Goal: Transaction & Acquisition: Purchase product/service

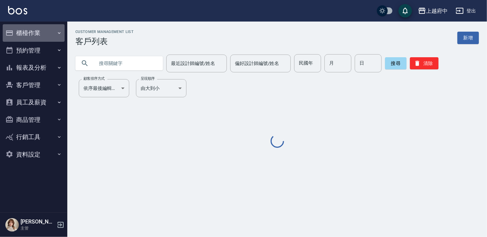
click at [37, 35] on button "櫃檯作業" at bounding box center [34, 32] width 62 height 17
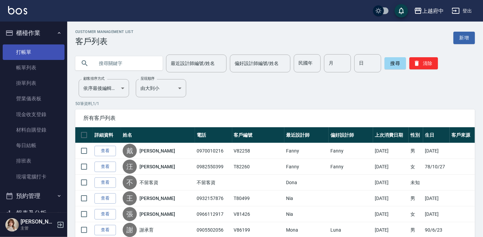
click at [24, 56] on link "打帳單" at bounding box center [34, 51] width 62 height 15
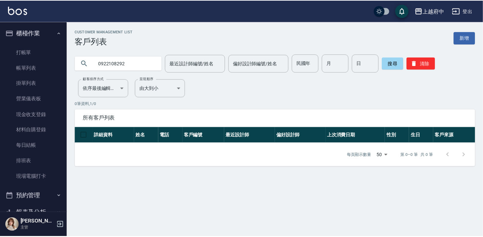
scroll to position [122, 0]
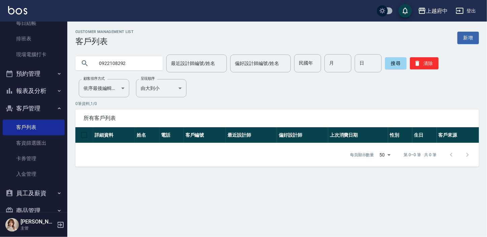
drag, startPoint x: 133, startPoint y: 63, endPoint x: 88, endPoint y: 61, distance: 44.8
click at [89, 61] on div "0922108292" at bounding box center [118, 63] width 87 height 14
type input "0983166355"
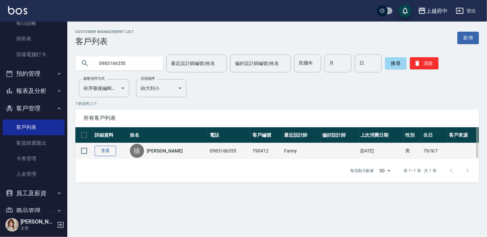
click at [104, 149] on link "查看" at bounding box center [106, 151] width 22 height 10
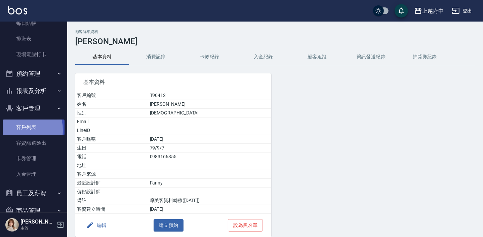
click at [14, 130] on link "客戶列表" at bounding box center [34, 126] width 62 height 15
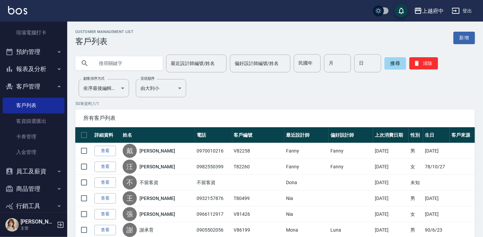
scroll to position [172, 0]
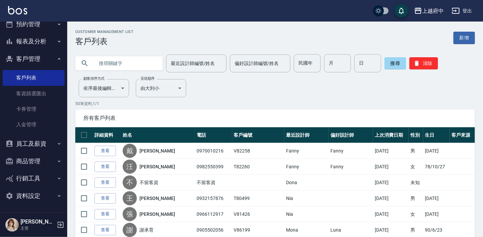
click at [35, 145] on button "員工及薪資" at bounding box center [34, 143] width 62 height 17
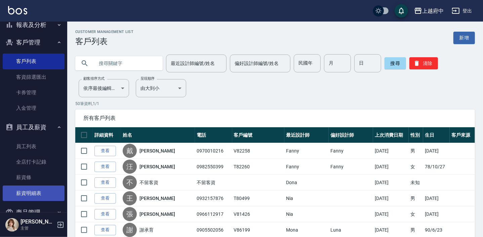
scroll to position [202, 0]
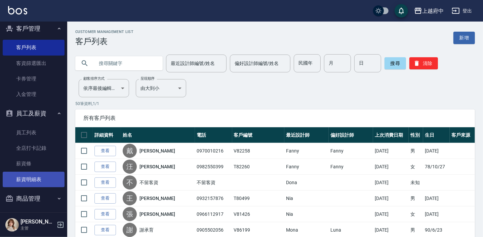
click at [33, 179] on link "薪資明細表" at bounding box center [34, 179] width 62 height 15
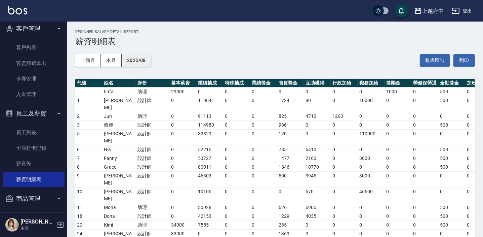
click at [150, 59] on button "2025/08" at bounding box center [137, 60] width 30 height 12
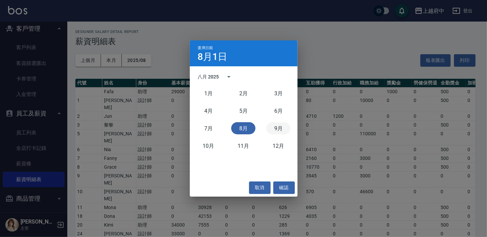
click at [279, 127] on button "9月" at bounding box center [278, 128] width 24 height 12
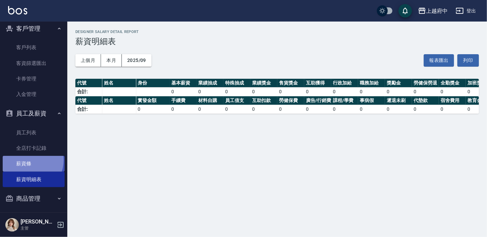
click at [28, 160] on link "薪資條" at bounding box center [34, 163] width 62 height 15
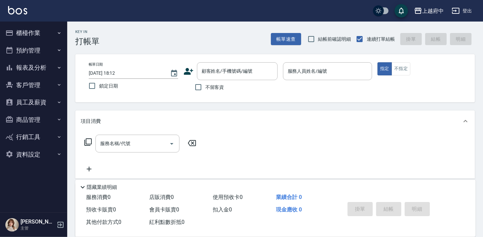
click at [186, 73] on icon at bounding box center [188, 71] width 9 height 7
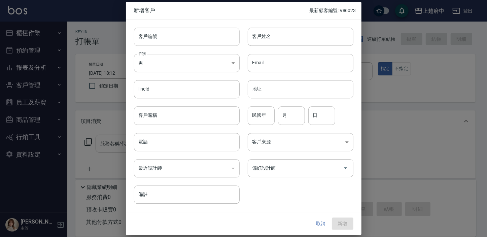
click at [163, 37] on input "客戶編號" at bounding box center [187, 37] width 106 height 18
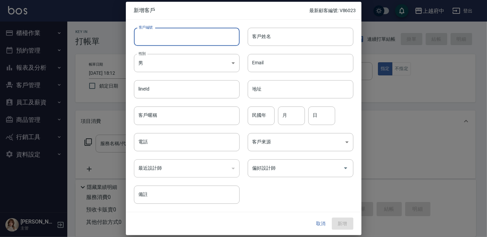
type input "ㄒ"
type input "t"
type input "T91655"
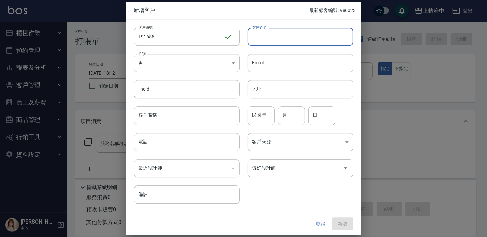
click at [279, 38] on input "客戶姓名" at bounding box center [301, 37] width 106 height 18
type input "許芳瑞"
click at [161, 116] on input "客戶暱稱" at bounding box center [187, 116] width 106 height 18
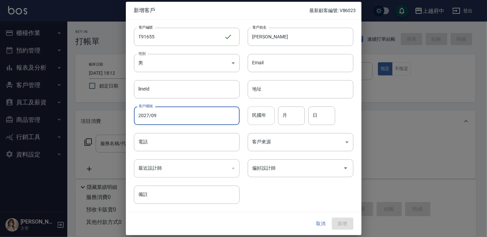
type input "2027/09"
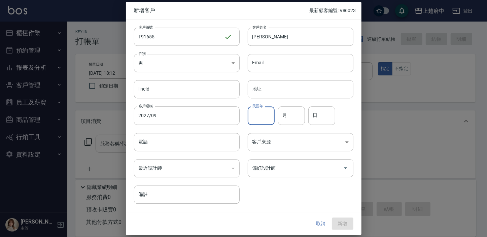
click at [264, 116] on input "民國年" at bounding box center [261, 116] width 27 height 18
type input "74"
type input "10"
type input "26"
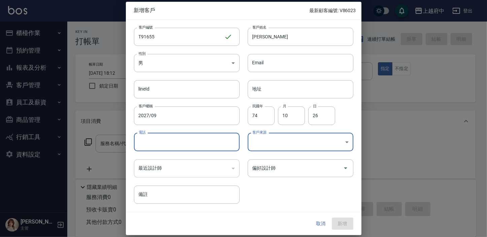
click at [195, 138] on input "電話" at bounding box center [187, 142] width 106 height 18
type input "0978131305"
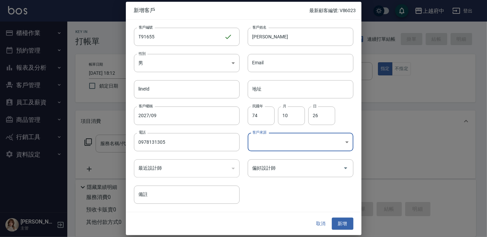
click at [279, 197] on div "客戶編號 T91655 ​ 客戶編號 客戶姓名 許芳瑞 客戶姓名 性別 男 MALE 性別 Email Email lineId lineId 地址 地址 客…" at bounding box center [239, 112] width 227 height 184
click at [285, 193] on div "客戶編號 T91655 ​ 客戶編號 客戶姓名 許芳瑞 客戶姓名 性別 男 MALE 性別 Email Email lineId lineId 地址 地址 客…" at bounding box center [239, 112] width 227 height 184
click at [287, 189] on div "客戶編號 T91655 ​ 客戶編號 客戶姓名 許芳瑞 客戶姓名 性別 男 MALE 性別 Email Email lineId lineId 地址 地址 客…" at bounding box center [239, 112] width 227 height 184
click at [344, 223] on button "新增" at bounding box center [343, 223] width 22 height 12
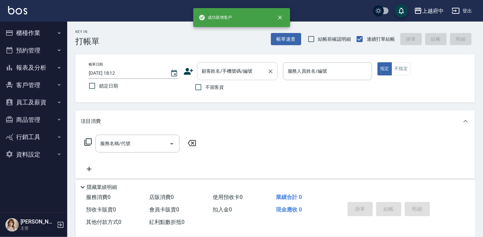
click at [231, 72] on div "顧客姓名/手機號碼/編號 顧客姓名/手機號碼/編號" at bounding box center [237, 71] width 81 height 18
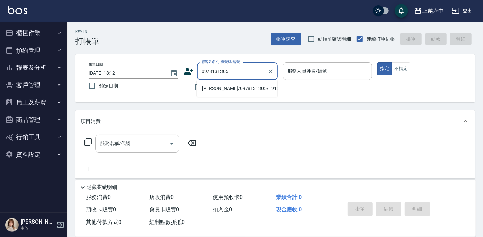
click at [235, 87] on li "許芳瑞/0978131305/T91655" at bounding box center [237, 88] width 81 height 11
type input "許芳瑞/0978131305/T91655"
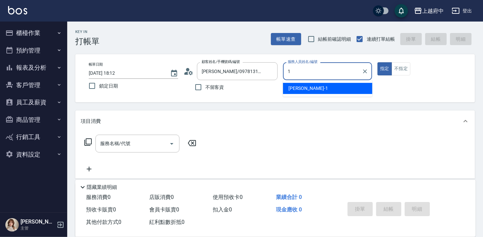
type input "Annie -1"
type button "true"
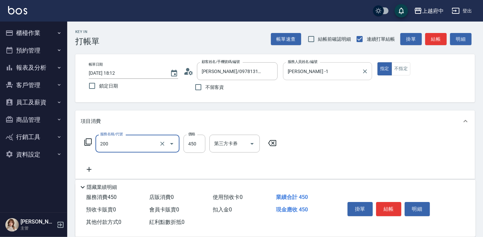
type input "有機洗髮(200)"
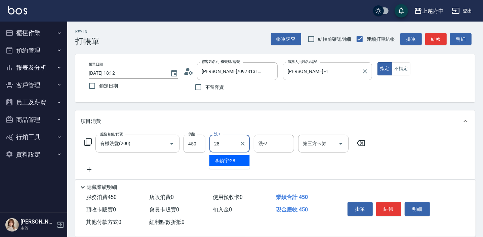
type input "[PERSON_NAME]-28"
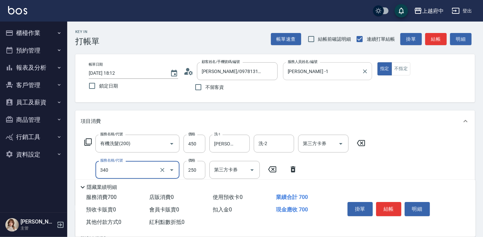
type input "剪髮(340)"
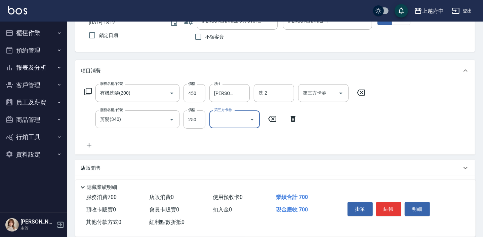
scroll to position [92, 0]
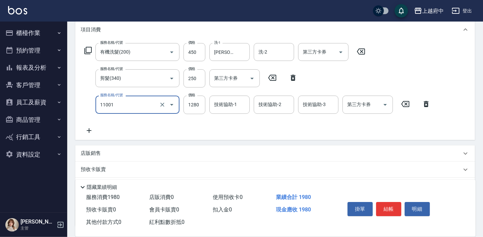
type input "燙髮S(11001)"
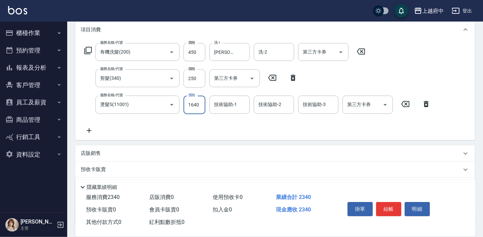
type input "1640"
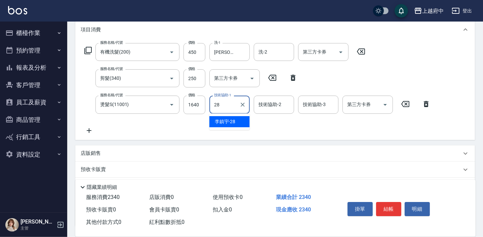
type input "[PERSON_NAME]-28"
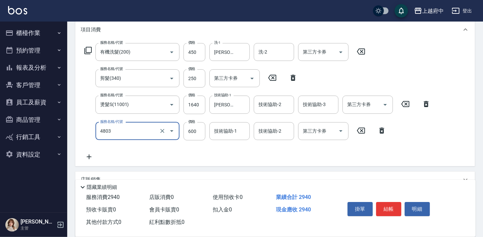
type input "潤澤修護(4803)"
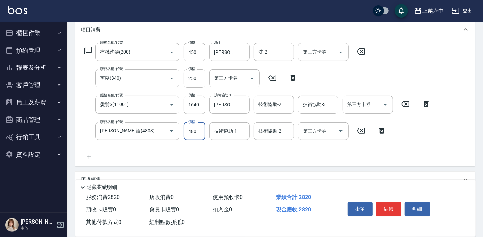
type input "480"
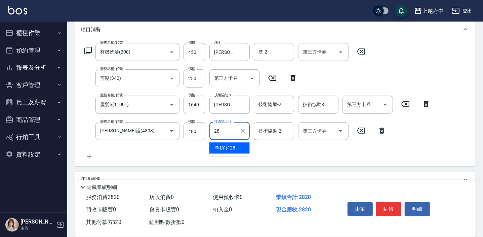
type input "[PERSON_NAME]-28"
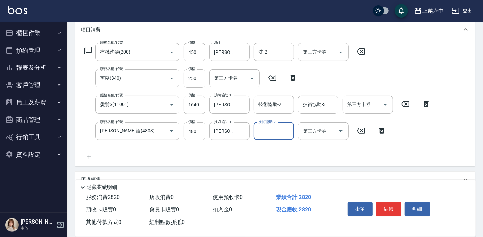
click at [303, 157] on div "服務名稱/代號 有機洗髮(200) 服務名稱/代號 價格 450 價格 洗-1 李鎮宇-28 洗-1 洗-2 洗-2 第三方卡券 第三方卡券 服務名稱/代號 …" at bounding box center [258, 102] width 354 height 118
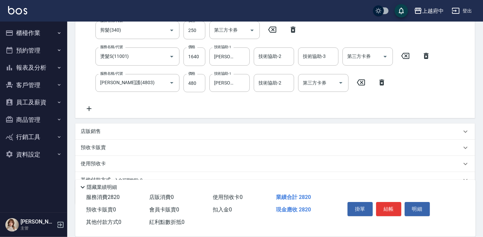
scroll to position [153, 0]
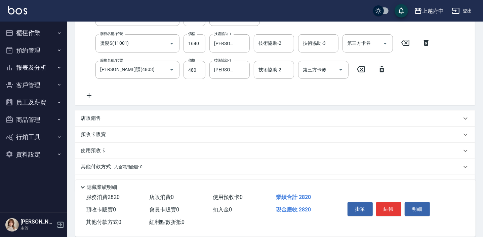
click at [93, 119] on p "店販銷售" at bounding box center [91, 118] width 20 height 7
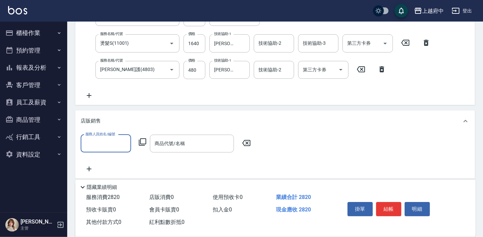
scroll to position [0, 0]
type input "[PERSON_NAME] -1"
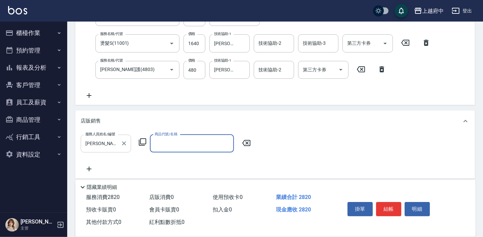
type input "ㄔ"
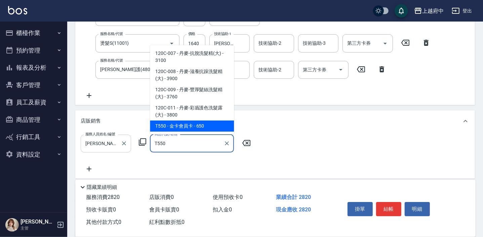
type input "金卡會員卡"
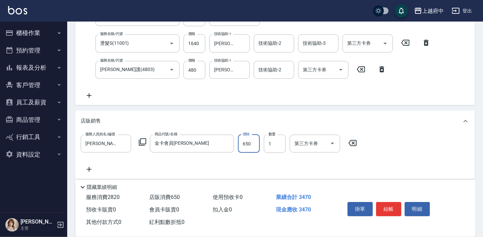
click at [215, 123] on div "店販銷售" at bounding box center [271, 120] width 381 height 7
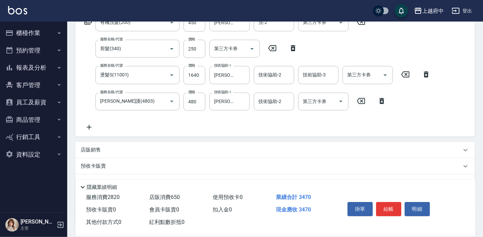
scroll to position [122, 0]
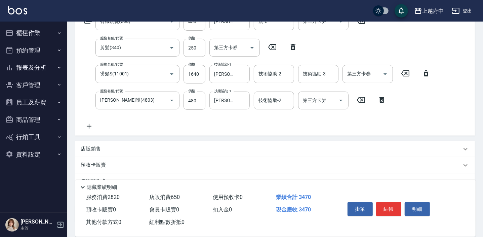
click at [94, 148] on p "店販銷售" at bounding box center [91, 148] width 20 height 7
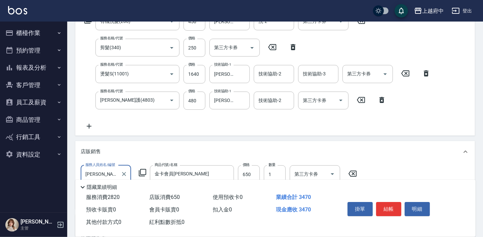
scroll to position [0, 0]
click at [90, 127] on icon at bounding box center [89, 126] width 17 height 8
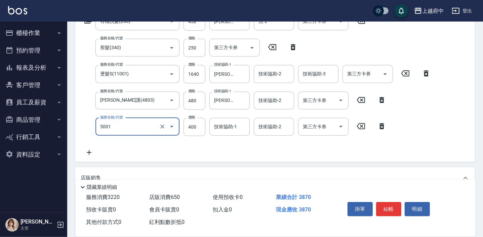
type input "側邊壓貼(5001)"
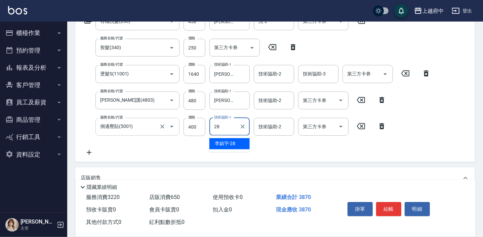
type input "李鎮宇-28"
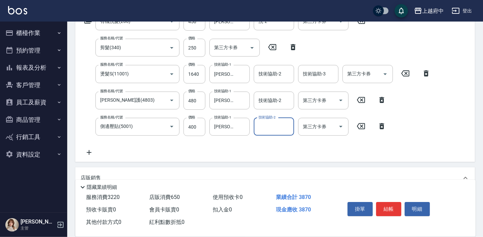
click at [193, 143] on div "服務名稱/代號 有機洗髮(200) 服務名稱/代號 價格 450 價格 洗-1 李鎮宇-28 洗-1 洗-2 洗-2 第三方卡券 第三方卡券 服務名稱/代號 …" at bounding box center [258, 84] width 354 height 144
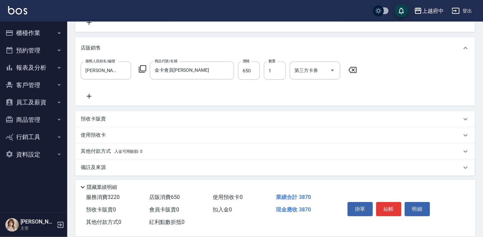
scroll to position [254, 0]
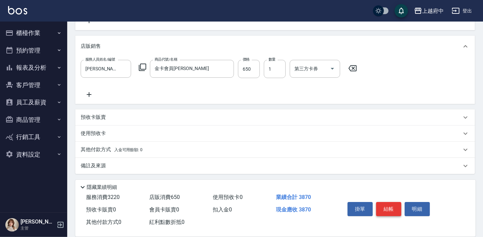
click at [388, 212] on button "結帳" at bounding box center [388, 209] width 25 height 14
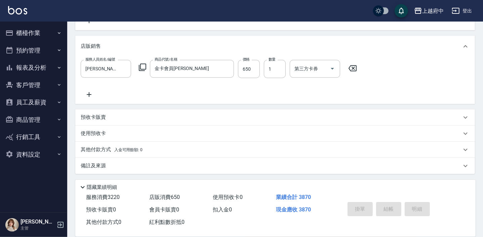
type input "2025/09/18 18:20"
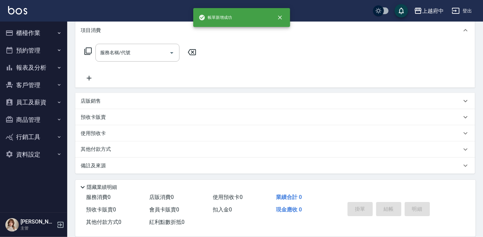
scroll to position [0, 0]
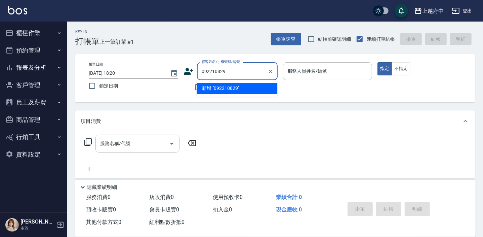
type input "0922108292"
click at [271, 72] on icon "Clear" at bounding box center [270, 71] width 7 height 7
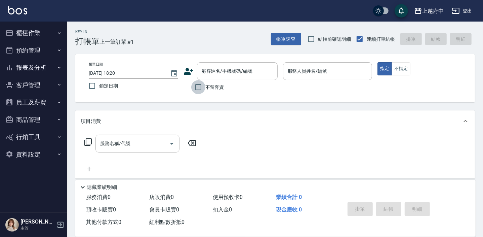
click at [199, 91] on input "不留客資" at bounding box center [198, 87] width 14 height 14
checkbox input "true"
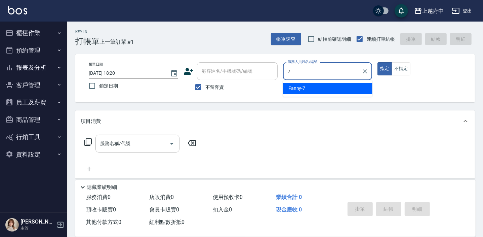
type input "Fanny-7"
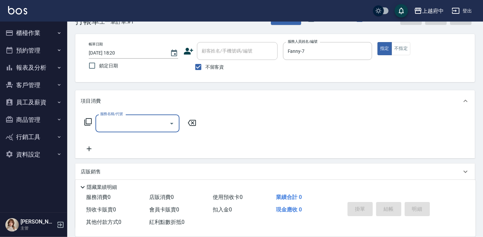
scroll to position [30, 0]
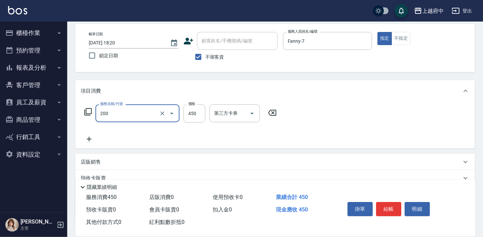
type input "有機洗髮(200)"
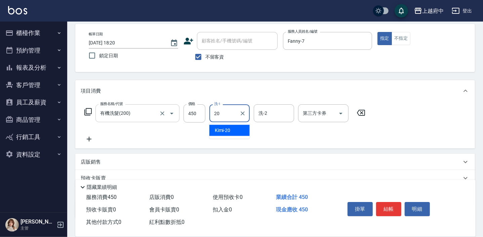
type input "Kimi-20"
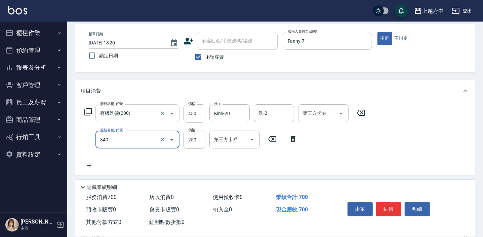
type input "剪髮(340)"
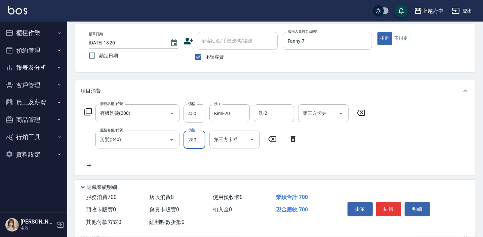
click at [359, 150] on div "服務名稱/代號 有機洗髮(200) 服務名稱/代號 價格 450 價格 洗-1 Kimi-20 洗-1 洗-2 洗-2 第三方卡券 第三方卡券 服務名稱/代號…" at bounding box center [225, 136] width 289 height 65
click at [387, 210] on button "結帳" at bounding box center [388, 209] width 25 height 14
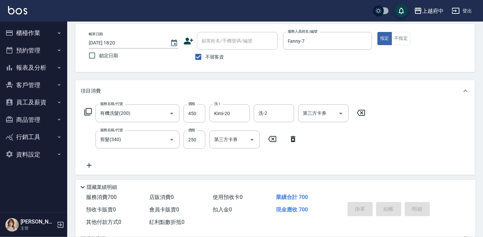
type input "2025/09/18 18:21"
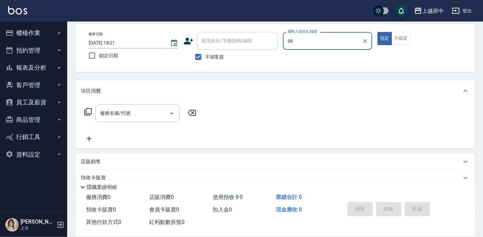
type input "0"
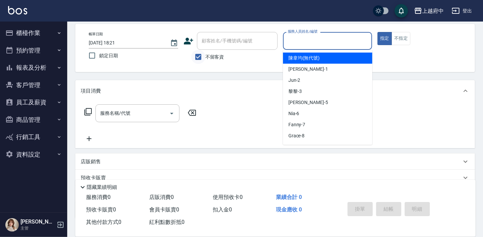
click at [200, 55] on input "不留客資" at bounding box center [198, 57] width 14 height 14
checkbox input "false"
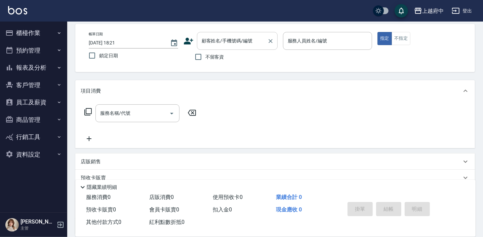
click at [209, 44] on input "顧客姓名/手機號碼/編號" at bounding box center [232, 41] width 65 height 12
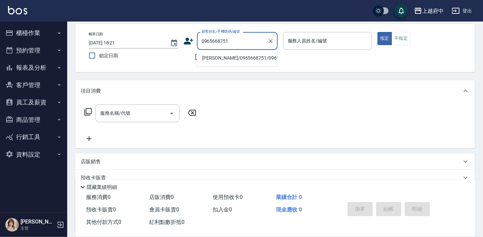
drag, startPoint x: 261, startPoint y: 72, endPoint x: 229, endPoint y: 63, distance: 32.6
click at [232, 60] on li "[PERSON_NAME]/0965668751/0965668751" at bounding box center [237, 57] width 81 height 11
type input "[PERSON_NAME]/0965668751/0965668751"
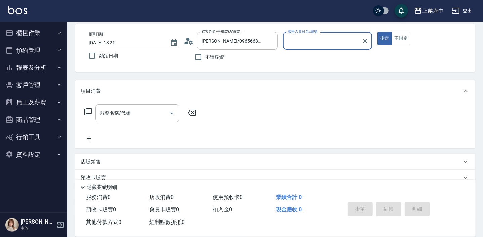
type input "Annie -1"
click at [367, 39] on icon "Clear" at bounding box center [365, 41] width 7 height 7
click at [299, 42] on input "服務人員姓名/編號" at bounding box center [327, 41] width 83 height 12
type input "Mona-11"
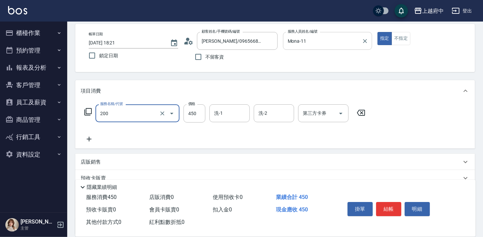
type input "有機洗髮(200)"
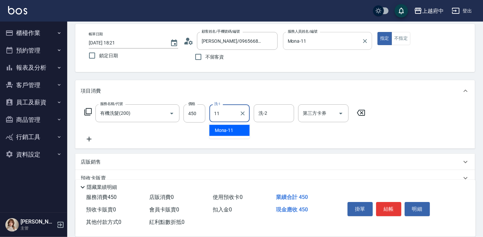
type input "Mona-11"
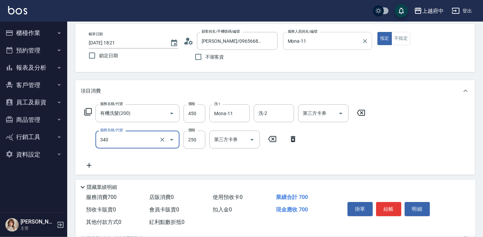
type input "剪髮(340)"
click at [346, 149] on div "服務名稱/代號 有機洗髮(200) 服務名稱/代號 價格 450 價格 洗-1 Mona-11 洗-1 洗-2 洗-2 第三方卡券 第三方卡券 服務名稱/代號…" at bounding box center [225, 136] width 289 height 65
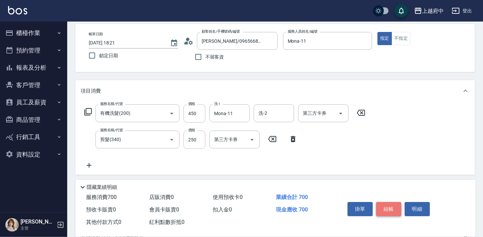
click at [389, 211] on button "結帳" at bounding box center [388, 209] width 25 height 14
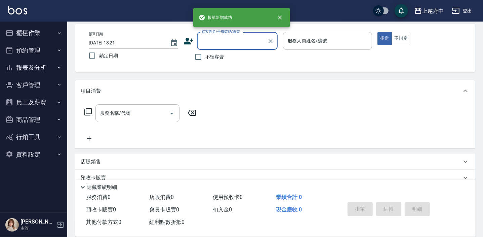
scroll to position [0, 0]
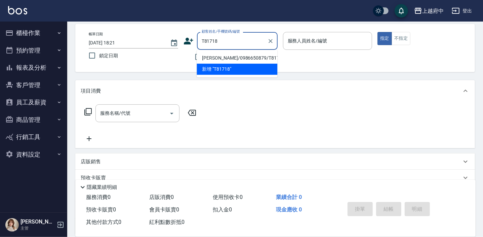
click at [224, 57] on li "[PERSON_NAME]頻/0986650879/T81718" at bounding box center [237, 57] width 81 height 11
type input "[PERSON_NAME]頻/0986650879/T81718"
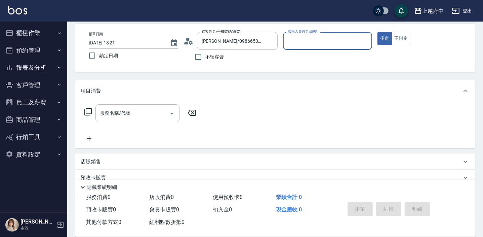
type input "Fanny-7"
click at [378, 32] on button "指定" at bounding box center [385, 38] width 14 height 13
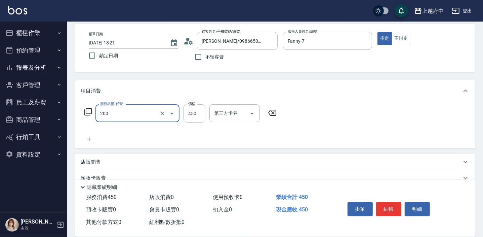
type input "有機洗髮(200)"
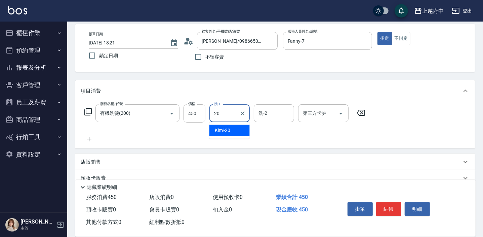
type input "Kimi-20"
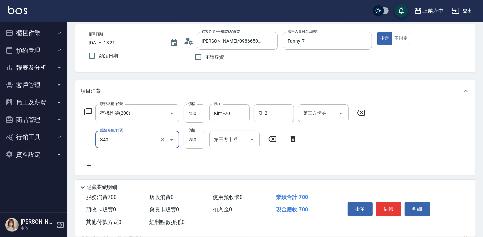
type input "剪髮(340)"
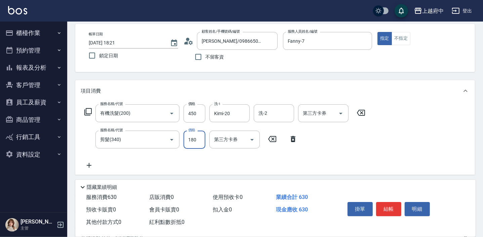
type input "180"
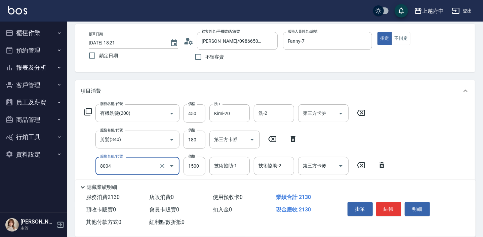
type input "毛囊淨化理療(8004)"
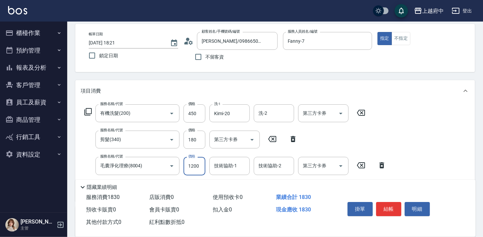
type input "1200"
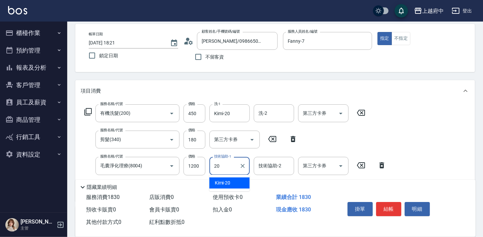
type input "Kimi-20"
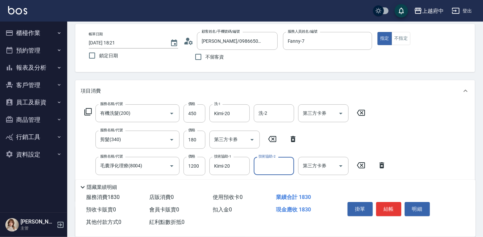
click at [418, 150] on div "服務名稱/代號 有機洗髮(200) 服務名稱/代號 價格 450 價格 洗-1 Kimi-20 洗-1 洗-2 洗-2 第三方卡券 第三方卡券 服務名稱/代號…" at bounding box center [275, 151] width 400 height 99
click at [392, 212] on button "結帳" at bounding box center [388, 209] width 25 height 14
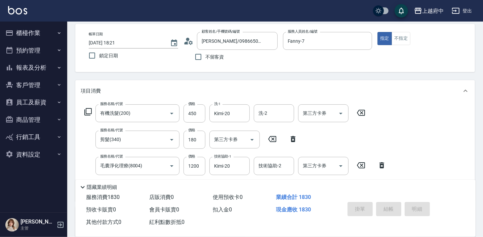
type input "2025/09/18 18:22"
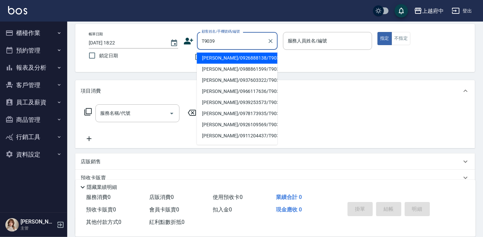
click at [210, 39] on input "T9039" at bounding box center [232, 41] width 65 height 12
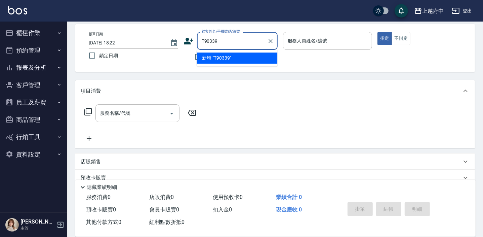
click at [206, 39] on input "T90339" at bounding box center [232, 41] width 65 height 12
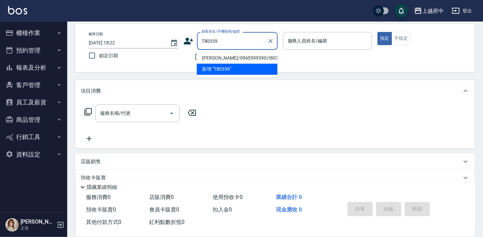
click at [241, 56] on li "[PERSON_NAME]/0965599390/t80339" at bounding box center [237, 57] width 81 height 11
type input "[PERSON_NAME]/0965599390/t80339"
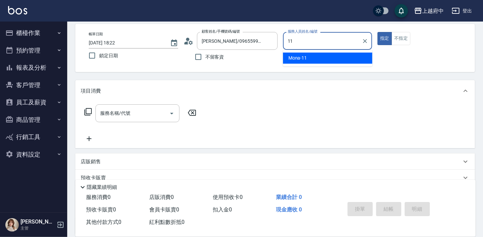
type input "Mona-11"
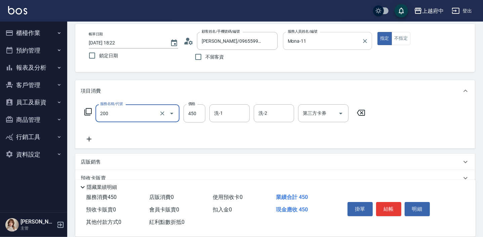
type input "有機洗髮(200)"
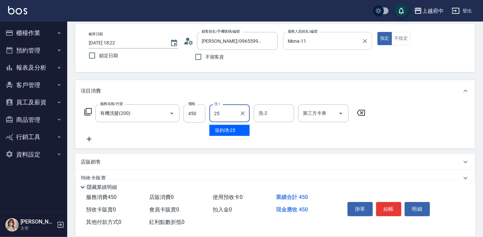
type input "張鈞琇-25"
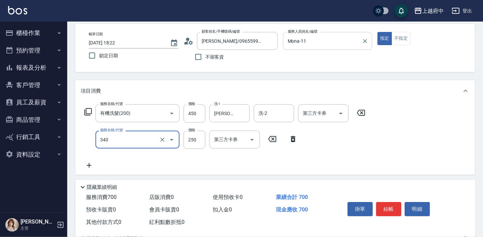
type input "剪髮(340)"
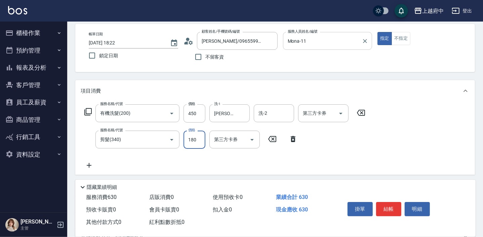
type input "180"
click at [282, 158] on div "服務名稱/代號 有機洗髮(200) 服務名稱/代號 價格 450 價格 洗-1 張鈞琇-25 洗-1 洗-2 洗-2 第三方卡券 第三方卡券 服務名稱/代號 …" at bounding box center [225, 136] width 289 height 65
click at [388, 207] on button "結帳" at bounding box center [388, 209] width 25 height 14
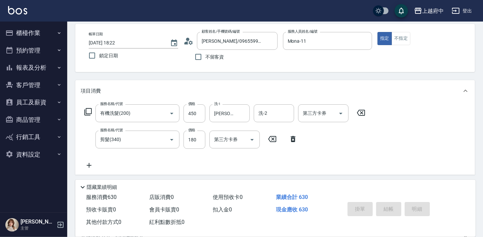
type input "2025/09/18 18:23"
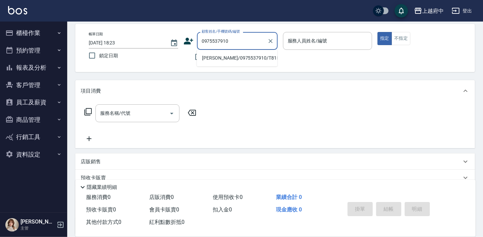
click at [227, 58] on li "[PERSON_NAME]/0975537910/T81586" at bounding box center [237, 57] width 81 height 11
type input "[PERSON_NAME]/0975537910/T81586"
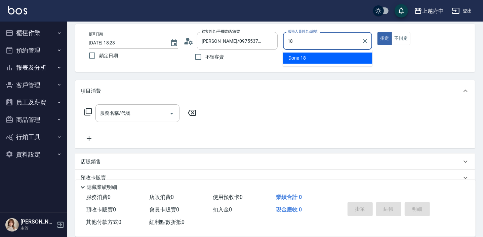
type input "Dona-18"
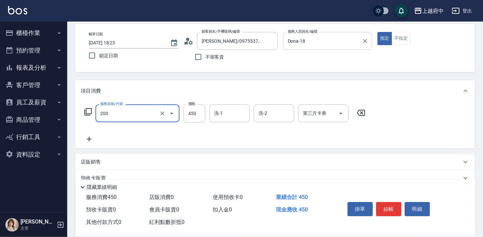
type input "有機洗髮(200)"
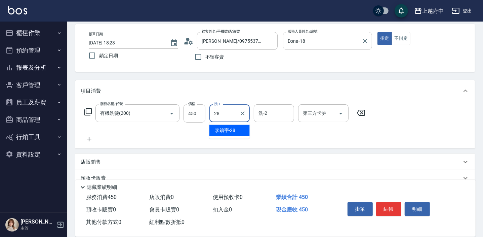
type input "李鎮宇-28"
click at [324, 140] on div "服務名稱/代號 有機洗髮(200) 服務名稱/代號 價格 450 價格 洗-1 李鎮宇-28 洗-1 洗-2 洗-2 第三方卡券 第三方卡券" at bounding box center [225, 123] width 289 height 39
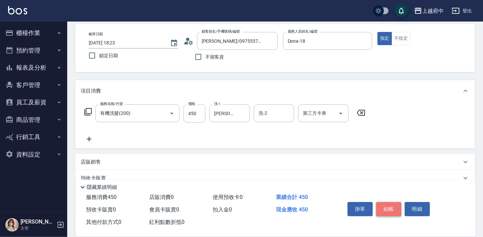
click at [386, 207] on button "結帳" at bounding box center [388, 209] width 25 height 14
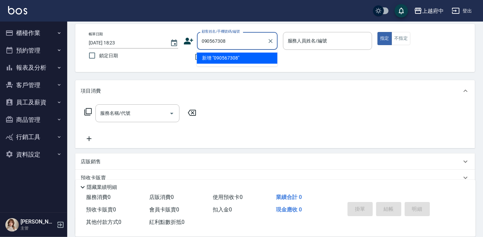
type input "0905673081"
click at [272, 41] on icon "Clear" at bounding box center [271, 41] width 4 height 4
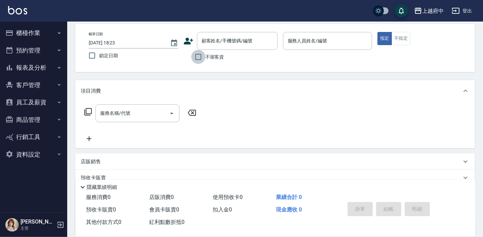
click at [200, 58] on input "不留客資" at bounding box center [198, 57] width 14 height 14
checkbox input "true"
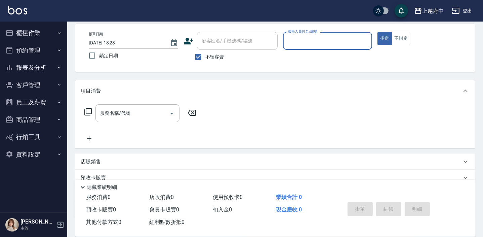
type input "0"
type input "Mona-11"
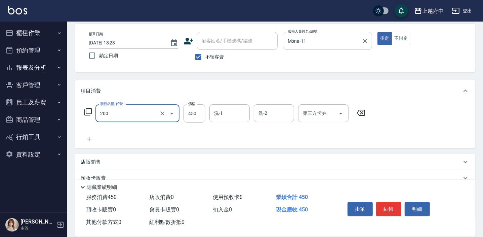
type input "有機洗髮(200)"
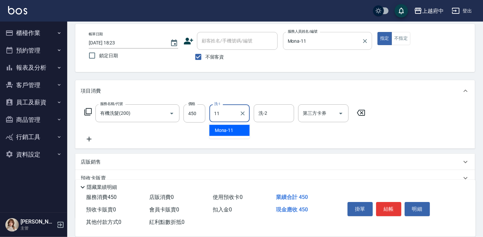
type input "Mona-11"
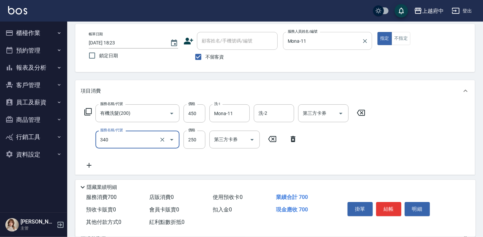
type input "剪髮(340)"
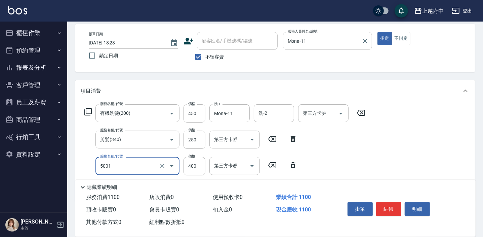
type input "側邊壓貼(5001)"
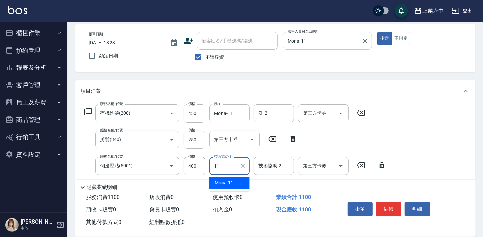
type input "Mona-11"
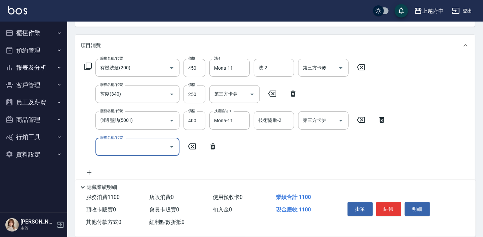
scroll to position [92, 0]
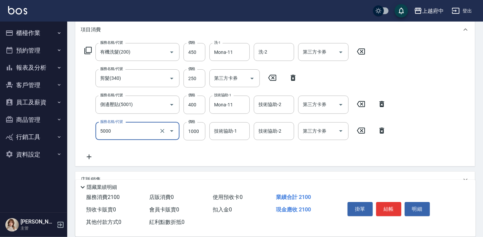
type input "毛流燙(5000)"
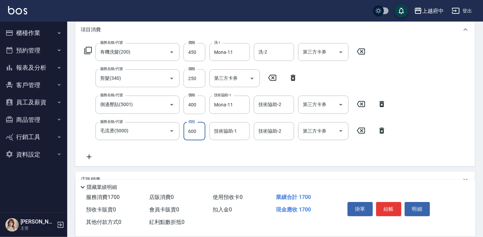
type input "600"
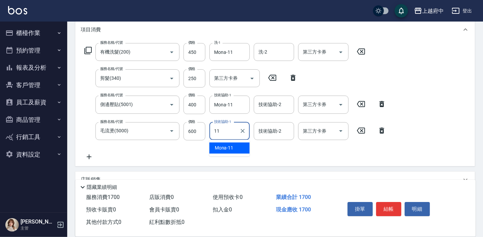
type input "Mona-11"
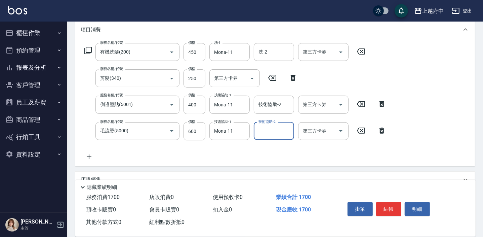
click at [268, 154] on div "服務名稱/代號 有機洗髮(200) 服務名稱/代號 價格 450 價格 洗-1 Mona-11 洗-1 洗-2 洗-2 第三方卡券 第三方卡券 服務名稱/代號…" at bounding box center [236, 102] width 310 height 118
click at [276, 154] on div "服務名稱/代號 有機洗髮(200) 服務名稱/代號 價格 450 價格 洗-1 Mona-11 洗-1 洗-2 洗-2 第三方卡券 第三方卡券 服務名稱/代號…" at bounding box center [236, 102] width 310 height 118
click at [387, 206] on button "結帳" at bounding box center [388, 209] width 25 height 14
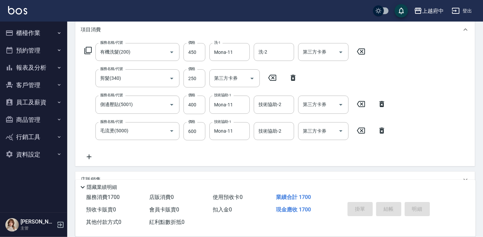
type input "2025/09/18 18:24"
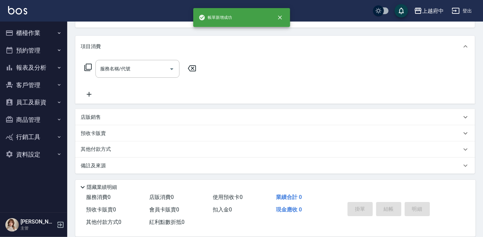
scroll to position [65, 0]
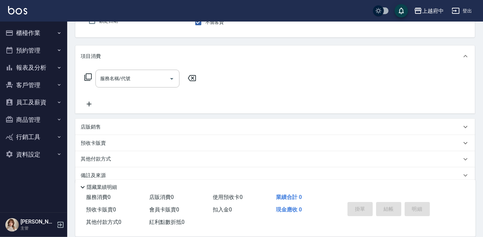
click at [37, 85] on button "客戶管理" at bounding box center [34, 84] width 62 height 17
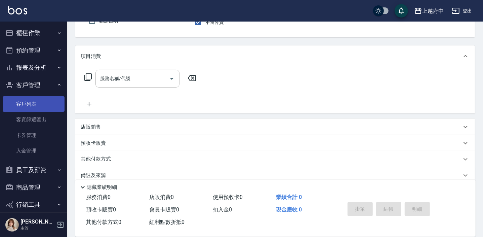
click at [29, 104] on link "客戶列表" at bounding box center [34, 103] width 62 height 15
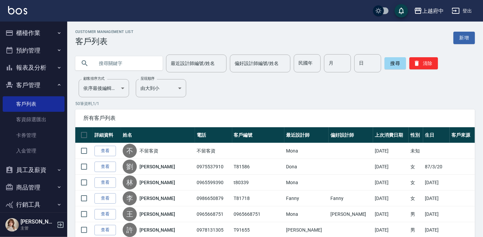
click at [129, 61] on input "text" at bounding box center [125, 63] width 63 height 18
type input "90412"
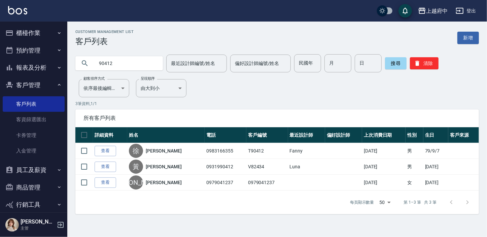
click at [98, 151] on link "查看" at bounding box center [106, 151] width 22 height 10
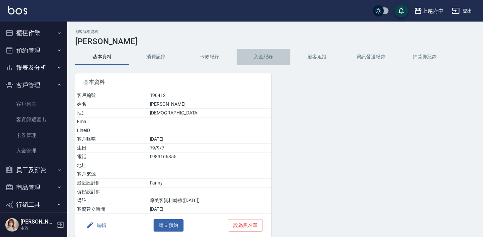
click at [256, 56] on button "入金紀錄" at bounding box center [264, 57] width 54 height 16
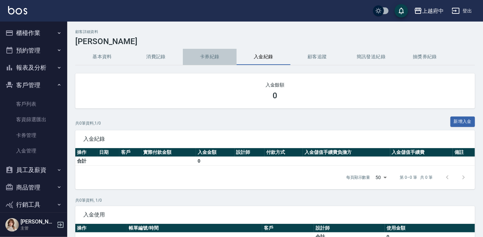
click at [213, 55] on button "卡券紀錄" at bounding box center [210, 57] width 54 height 16
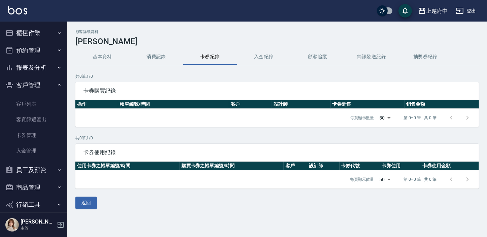
click at [154, 56] on button "消費記錄" at bounding box center [156, 57] width 54 height 16
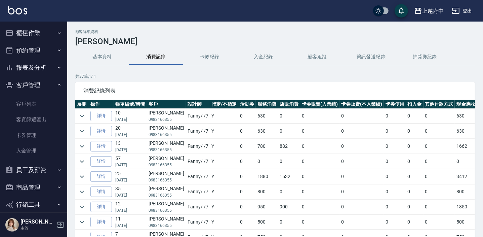
click at [102, 57] on button "基本資料" at bounding box center [102, 57] width 54 height 16
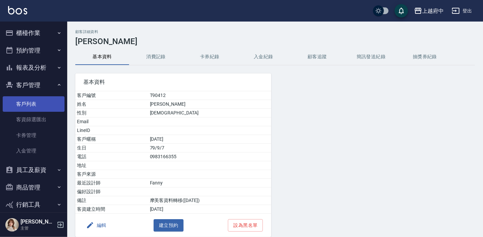
click at [31, 103] on link "客戶列表" at bounding box center [34, 103] width 62 height 15
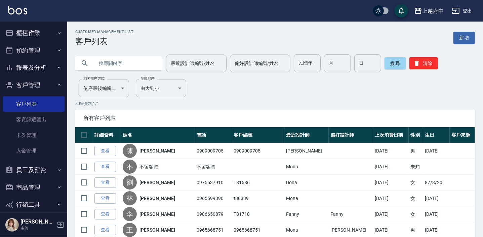
click at [115, 60] on input "text" at bounding box center [125, 63] width 63 height 18
type input "0905501438"
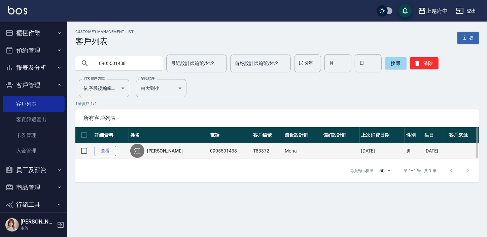
click at [106, 152] on link "查看" at bounding box center [106, 151] width 22 height 10
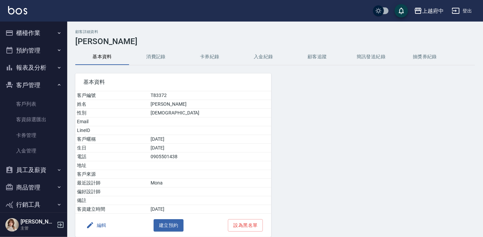
drag, startPoint x: 25, startPoint y: 104, endPoint x: 157, endPoint y: 9, distance: 162.9
click at [25, 104] on link "客戶列表" at bounding box center [34, 103] width 62 height 15
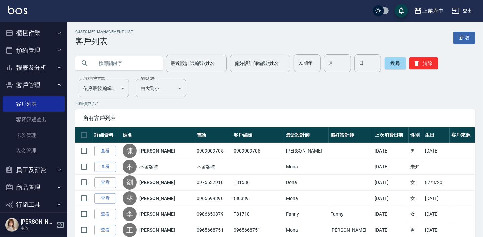
click at [113, 64] on input "text" at bounding box center [125, 63] width 63 height 18
type input "0906978793"
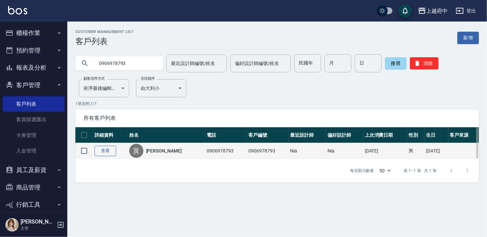
click at [113, 150] on link "查看" at bounding box center [106, 151] width 22 height 10
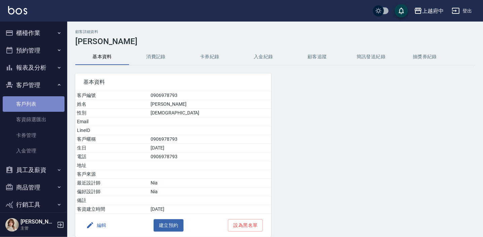
click at [34, 106] on link "客戶列表" at bounding box center [34, 103] width 62 height 15
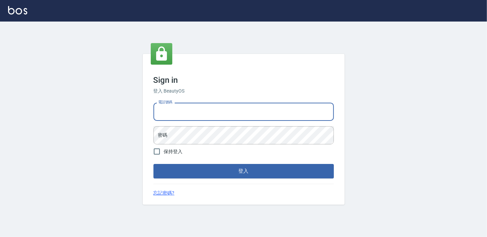
click at [193, 109] on input "電話號碼" at bounding box center [243, 112] width 180 height 18
type input "0932050354"
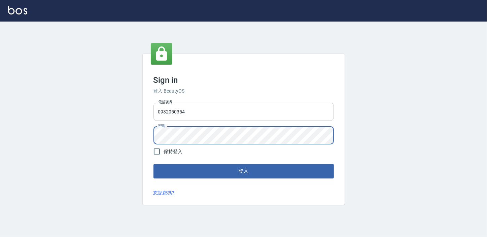
click at [153, 164] on button "登入" at bounding box center [243, 171] width 180 height 14
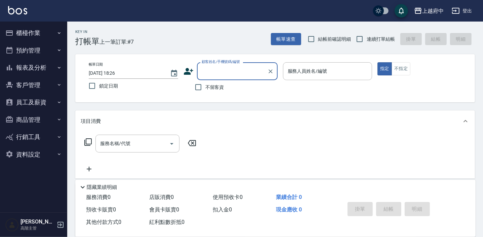
click at [31, 104] on button "員工及薪資" at bounding box center [34, 102] width 62 height 17
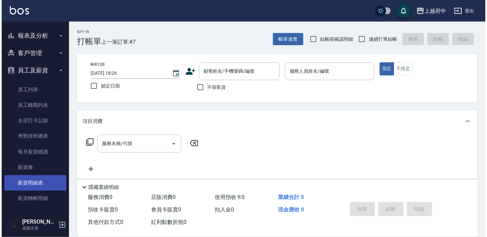
scroll to position [27, 0]
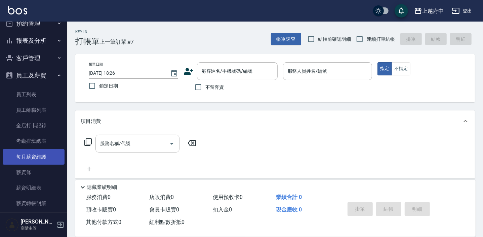
click at [40, 154] on link "每月薪資維護" at bounding box center [34, 156] width 62 height 15
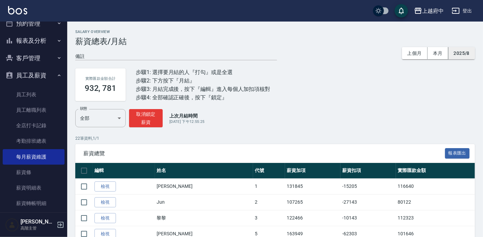
click at [459, 52] on button "2025/8" at bounding box center [462, 53] width 27 height 12
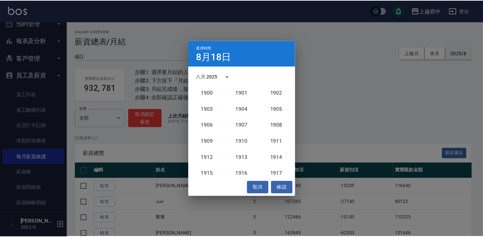
scroll to position [622, 0]
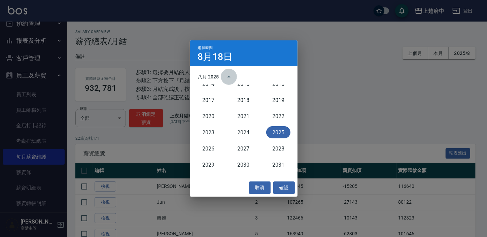
click at [229, 78] on icon "year view is open, switch to calendar view" at bounding box center [229, 77] width 8 height 8
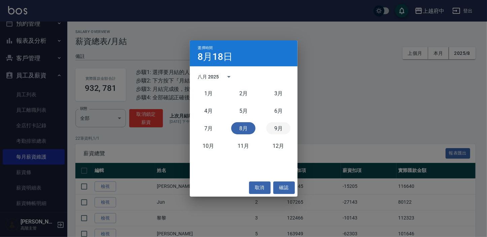
click at [276, 125] on button "9月" at bounding box center [278, 128] width 24 height 12
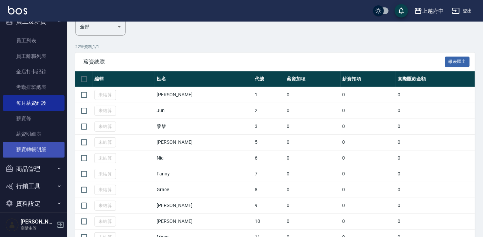
scroll to position [88, 0]
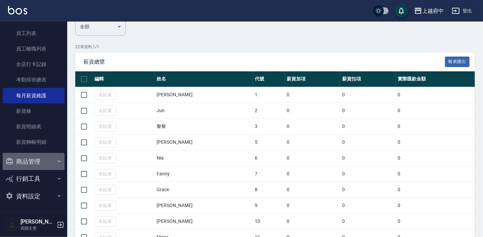
click at [52, 161] on button "商品管理" at bounding box center [34, 161] width 62 height 17
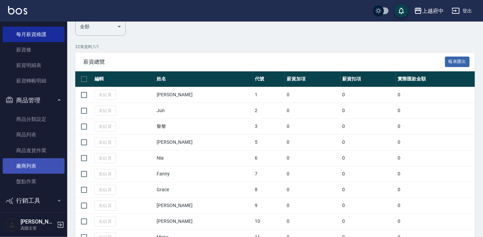
scroll to position [172, 0]
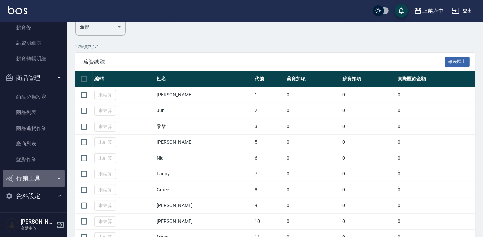
click at [52, 178] on button "行銷工具" at bounding box center [34, 178] width 62 height 17
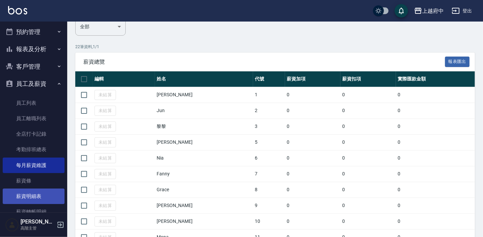
scroll to position [49, 0]
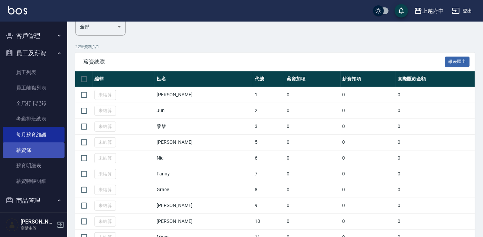
click at [27, 149] on link "薪資條" at bounding box center [34, 149] width 62 height 15
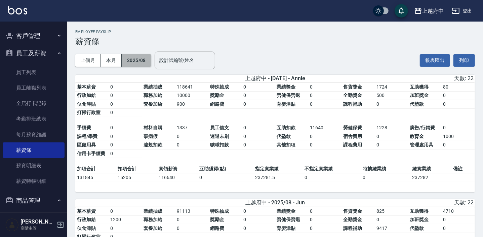
click at [143, 58] on button "2025/08" at bounding box center [137, 60] width 30 height 12
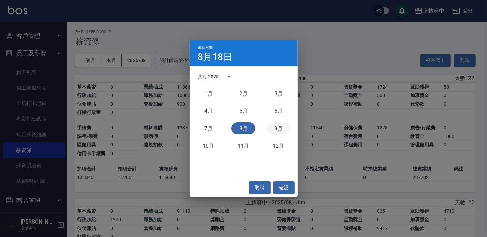
click at [281, 127] on button "9月" at bounding box center [278, 128] width 24 height 12
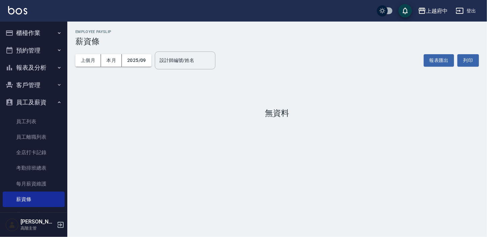
click at [37, 64] on button "報表及分析" at bounding box center [34, 67] width 62 height 17
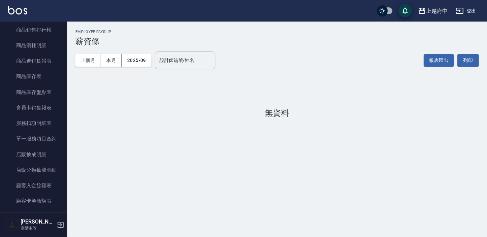
scroll to position [336, 0]
click at [59, 223] on icon "button" at bounding box center [61, 225] width 8 height 8
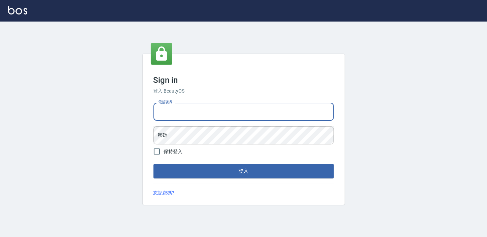
click at [201, 110] on input "電話號碼" at bounding box center [243, 112] width 180 height 18
type input "0911903627"
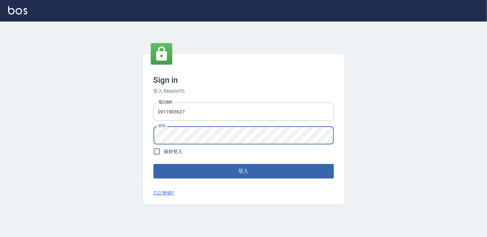
click at [153, 164] on button "登入" at bounding box center [243, 171] width 180 height 14
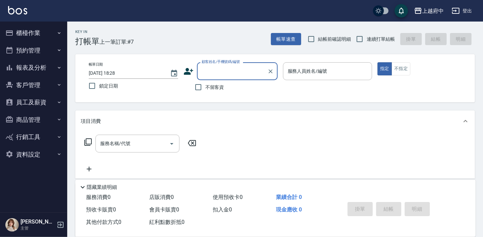
click at [21, 102] on button "員工及薪資" at bounding box center [34, 102] width 62 height 17
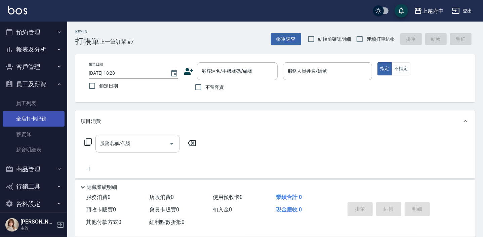
scroll to position [26, 0]
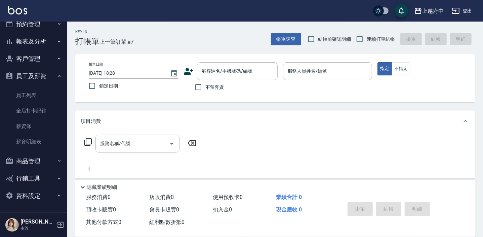
click at [29, 156] on button "商品管理" at bounding box center [34, 160] width 62 height 17
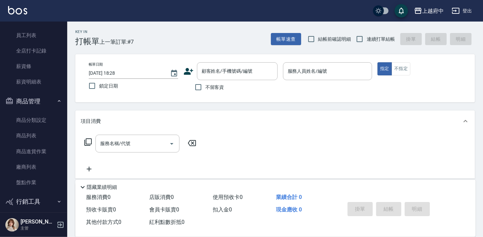
scroll to position [87, 0]
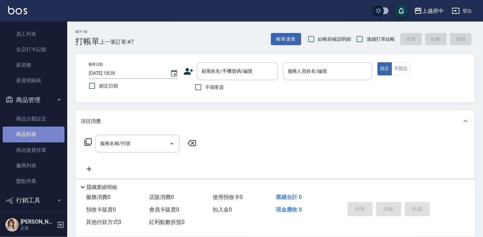
click at [36, 139] on link "商品列表" at bounding box center [34, 133] width 62 height 15
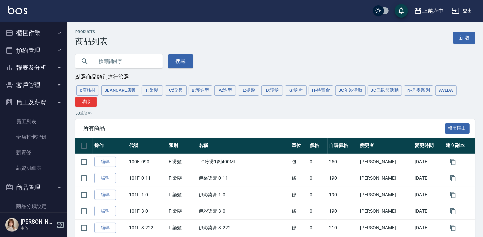
click at [46, 68] on button "報表及分析" at bounding box center [34, 67] width 62 height 17
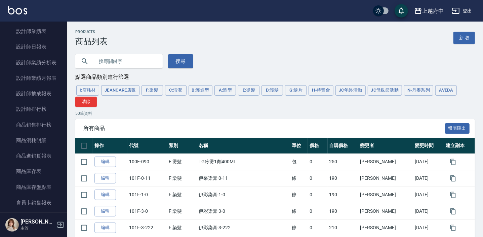
scroll to position [306, 0]
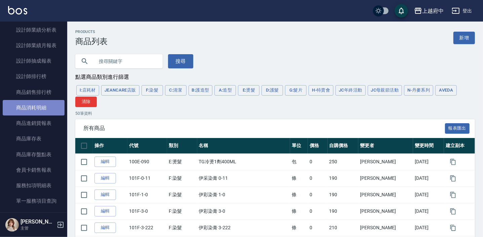
click at [40, 105] on link "商品消耗明細" at bounding box center [34, 107] width 62 height 15
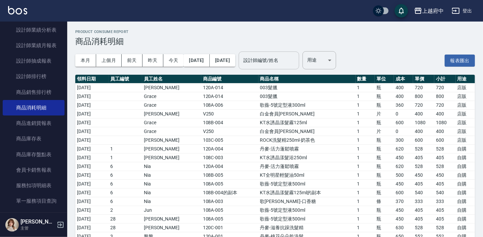
click at [296, 57] on input "設計師編號/姓名" at bounding box center [269, 61] width 55 height 12
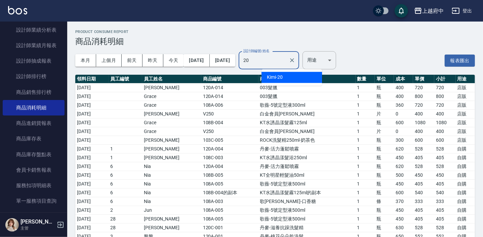
type input "Kimi-20"
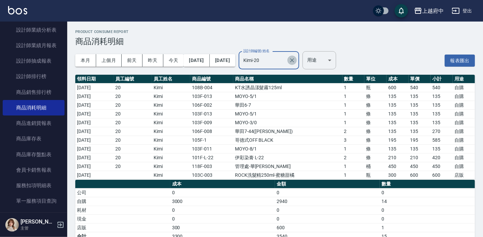
click at [296, 62] on icon "Clear" at bounding box center [292, 60] width 7 height 7
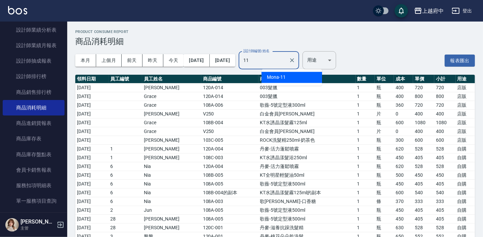
type input "Mona-11"
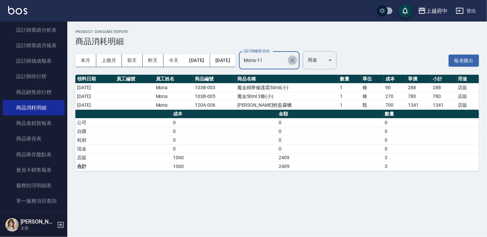
click at [296, 61] on icon "Clear" at bounding box center [292, 60] width 7 height 7
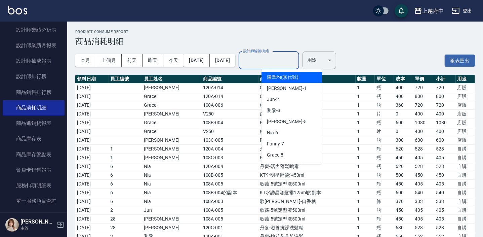
click at [292, 60] on input "設計師編號/姓名" at bounding box center [269, 61] width 55 height 12
type input "0"
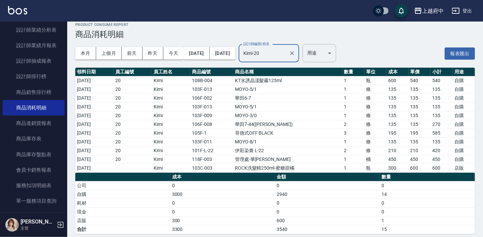
scroll to position [11, 0]
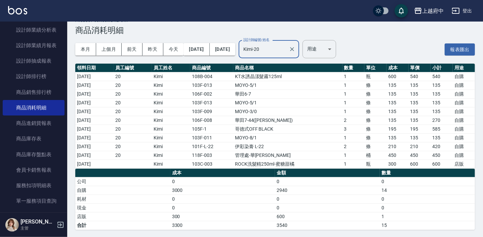
type input "Kimi-20"
drag, startPoint x: 288, startPoint y: 187, endPoint x: 274, endPoint y: 190, distance: 15.3
click at [274, 190] on tr "自購 3000 2940 14" at bounding box center [275, 190] width 400 height 9
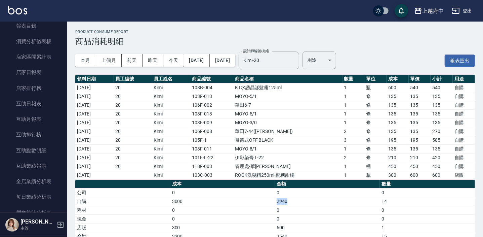
scroll to position [0, 0]
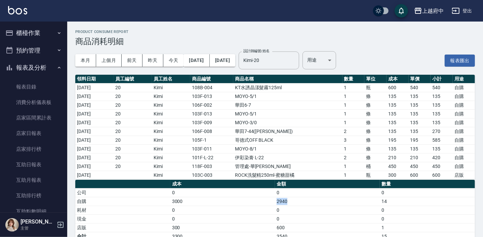
click at [29, 70] on button "報表及分析" at bounding box center [34, 67] width 62 height 17
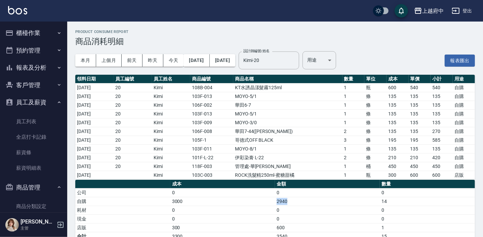
click at [28, 32] on button "櫃檯作業" at bounding box center [34, 32] width 62 height 17
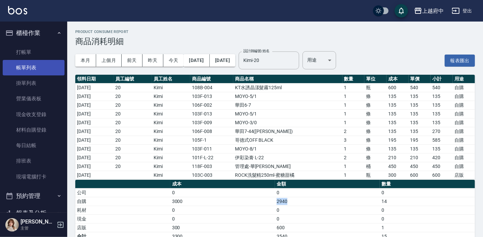
click at [28, 53] on link "打帳單" at bounding box center [34, 51] width 62 height 15
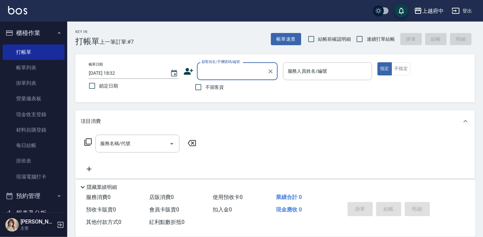
click at [190, 75] on icon at bounding box center [189, 71] width 10 height 10
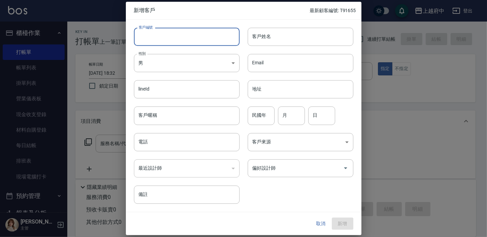
drag, startPoint x: 164, startPoint y: 30, endPoint x: 168, endPoint y: 37, distance: 7.8
click at [164, 30] on input "客戶編號" at bounding box center [187, 37] width 106 height 18
type input "0909009705"
click at [274, 38] on input "客戶姓名" at bounding box center [301, 37] width 106 height 18
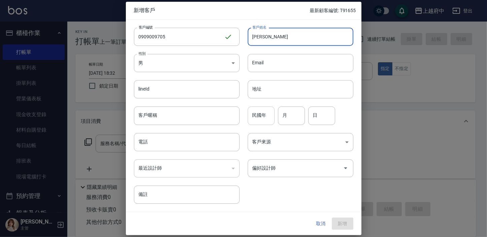
type input "陳彥翰"
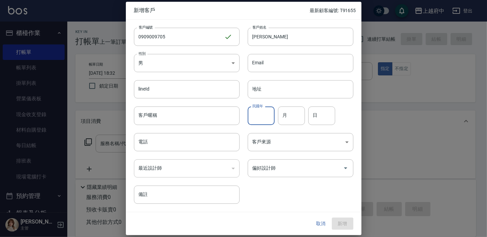
click at [257, 116] on input "民國年" at bounding box center [261, 116] width 27 height 18
type input "92"
type input "5"
type input "8"
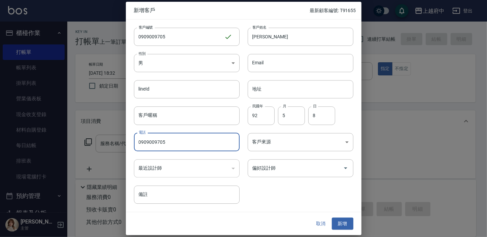
type input "0909009705"
click at [300, 192] on div "客戶編號 0909009705 ​ 客戶編號 客戶姓名 陳彥翰 客戶姓名 性別 男 MALE 性別 Email Email lineId lineId 地址 …" at bounding box center [239, 112] width 227 height 184
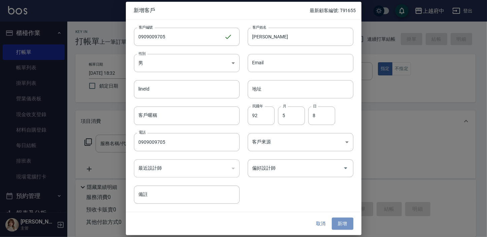
click at [340, 221] on button "新增" at bounding box center [343, 223] width 22 height 12
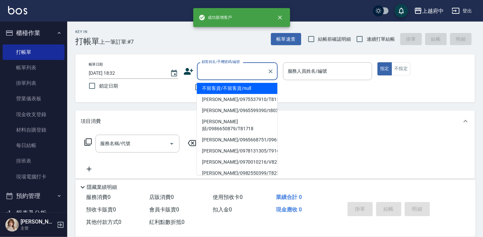
click at [217, 72] on input "顧客姓名/手機號碼/編號" at bounding box center [232, 71] width 65 height 12
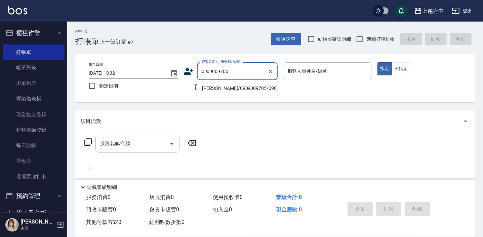
click at [226, 94] on li "[PERSON_NAME]/0909009705/0909009705" at bounding box center [237, 88] width 81 height 11
type input "[PERSON_NAME]/0909009705/0909009705"
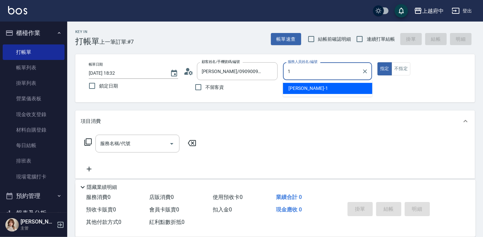
type input "Annie -1"
type button "true"
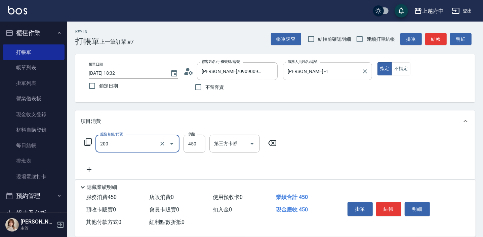
type input "有機洗髮(200)"
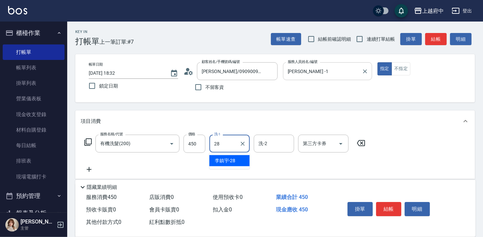
type input "李鎮宇-28"
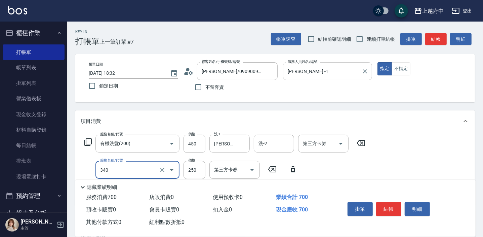
type input "剪髮(340)"
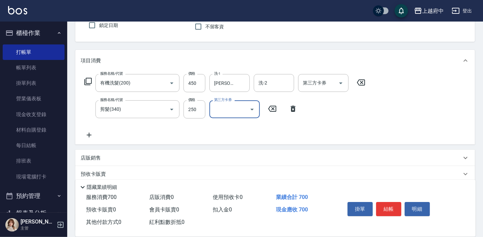
scroll to position [61, 0]
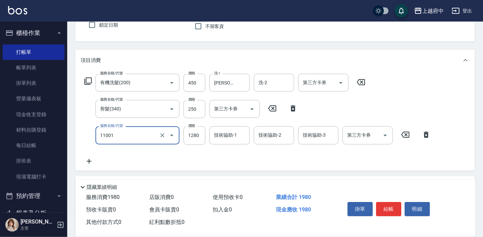
type input "燙髮S(11001)"
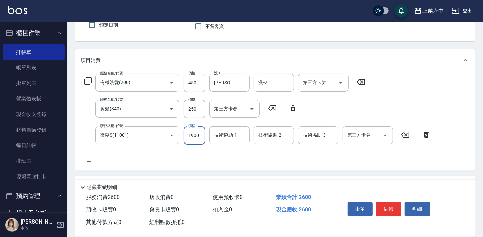
type input "1900"
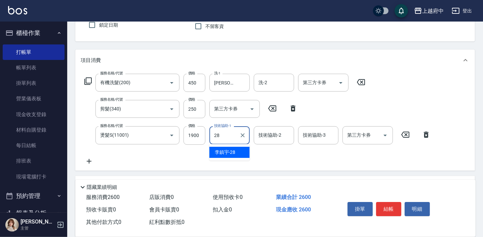
type input "李鎮宇-28"
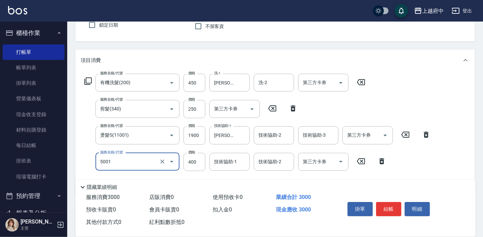
type input "側邊壓貼(5001)"
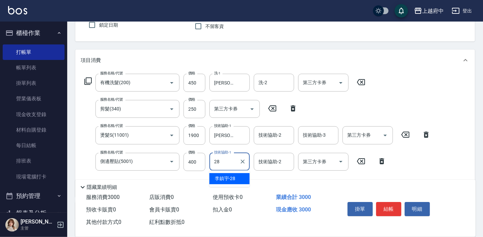
type input "李鎮宇-28"
click at [434, 163] on div "服務名稱/代號 有機洗髮(200) 服務名稱/代號 價格 450 價格 洗-1 李鎮宇-28 洗-1 洗-2 洗-2 第三方卡券 第三方卡券 服務名稱/代號 …" at bounding box center [258, 133] width 354 height 118
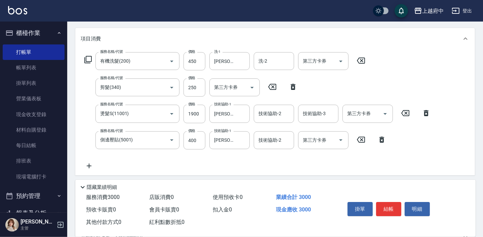
scroll to position [92, 0]
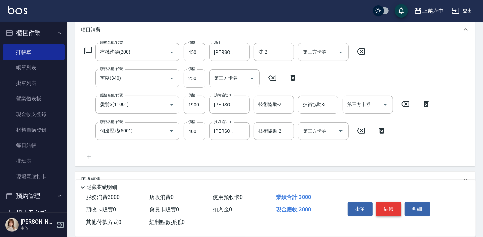
click at [392, 205] on button "結帳" at bounding box center [388, 209] width 25 height 14
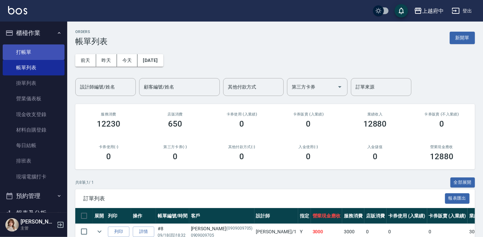
click at [27, 46] on link "打帳單" at bounding box center [34, 51] width 62 height 15
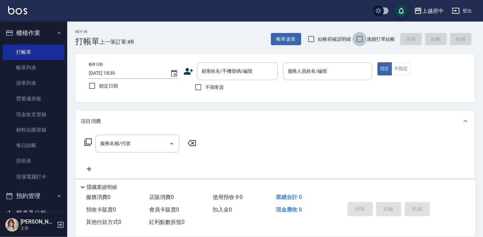
click at [360, 36] on input "連續打單結帳" at bounding box center [360, 39] width 14 height 14
checkbox input "true"
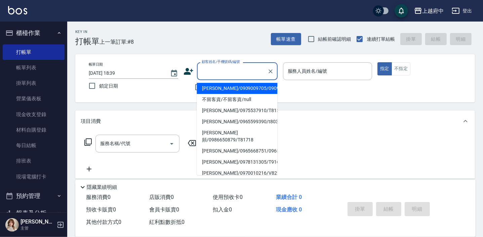
click at [228, 70] on div "顧客姓名/手機號碼/編號 顧客姓名/手機號碼/編號" at bounding box center [237, 71] width 81 height 18
type input "0"
type input "ㄔ"
type input "Y"
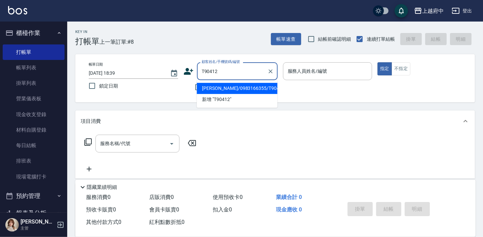
click at [229, 89] on li "[PERSON_NAME]/0983166355/T90412" at bounding box center [237, 88] width 81 height 11
type input "[PERSON_NAME]/0983166355/T90412"
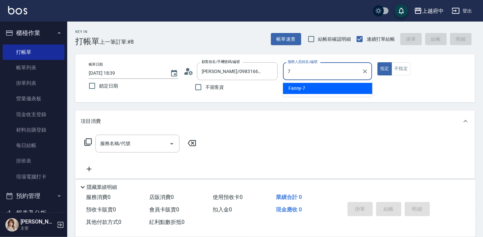
type input "Fanny-7"
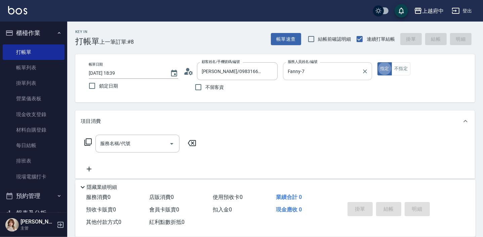
type button "true"
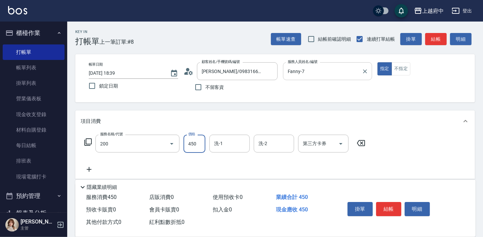
type input "有機洗髮(200)"
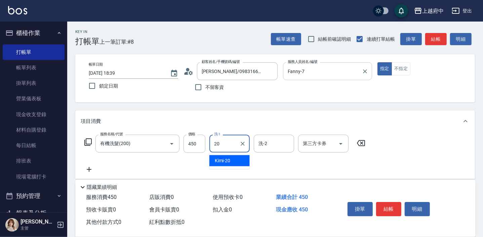
type input "Kimi-20"
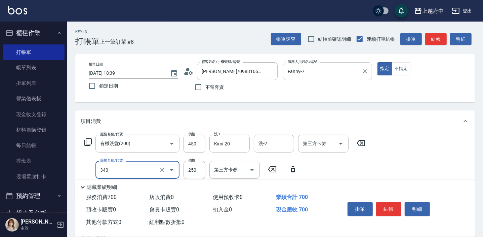
type input "剪髮(340)"
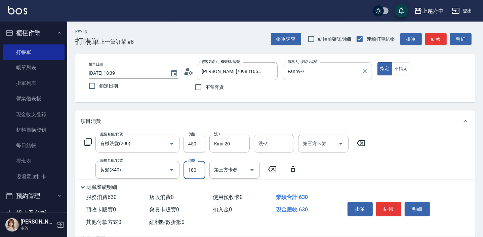
type input "180"
click at [412, 165] on div "服務名稱/代號 有機洗髮(200) 服務名稱/代號 價格 450 價格 洗-1 Kimi-20 洗-1 洗-2 洗-2 第三方卡券 第三方卡券 服務名稱/代號…" at bounding box center [275, 168] width 400 height 73
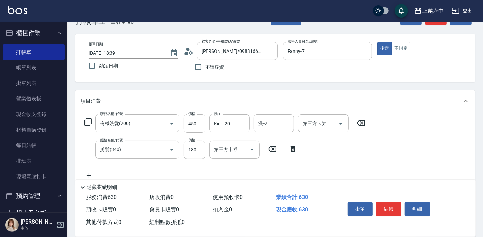
scroll to position [30, 0]
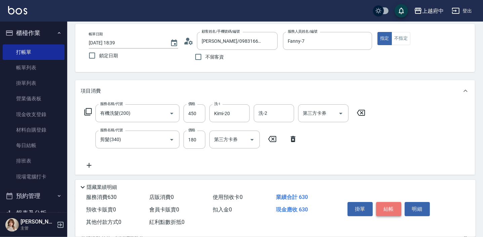
click at [396, 204] on button "結帳" at bounding box center [388, 209] width 25 height 14
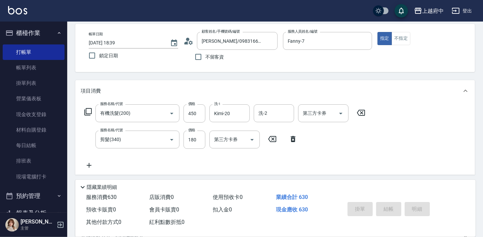
type input "2025/09/18 18:55"
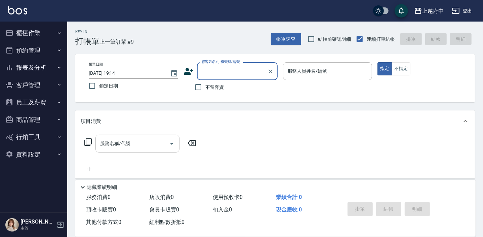
click at [188, 73] on icon at bounding box center [188, 71] width 9 height 7
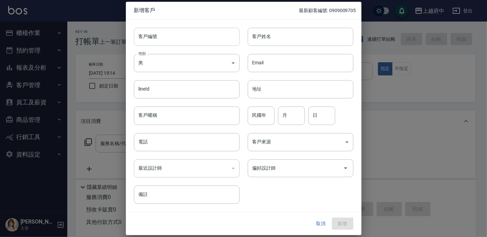
click at [168, 40] on input "客戶編號" at bounding box center [187, 37] width 106 height 18
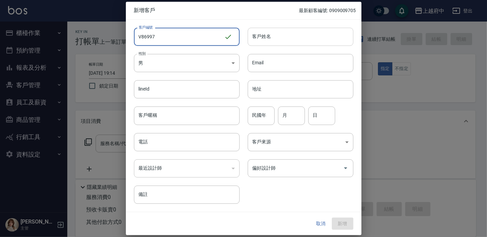
type input "V86997"
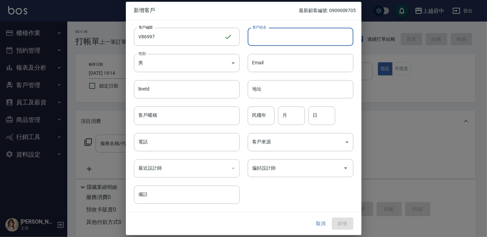
click at [281, 42] on input "客戶姓名" at bounding box center [301, 37] width 106 height 18
type input "X"
type input "[PERSON_NAME]"
click at [158, 118] on input "客戶暱稱" at bounding box center [187, 116] width 106 height 18
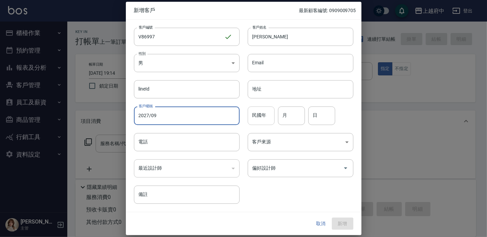
type input "2027/09"
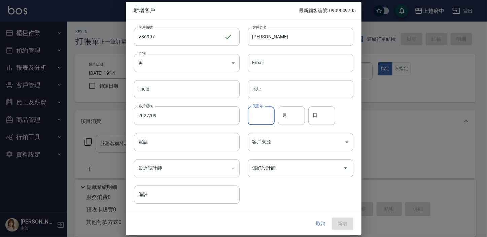
click at [267, 117] on input "民國年" at bounding box center [261, 116] width 27 height 18
type input "79"
type input "10"
type input "24"
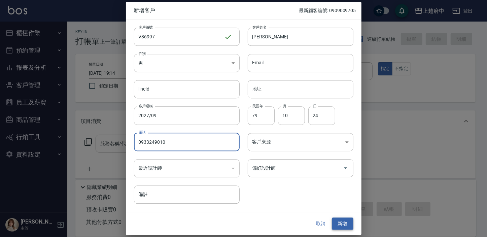
type input "0933249010"
click at [341, 223] on button "新增" at bounding box center [343, 223] width 22 height 12
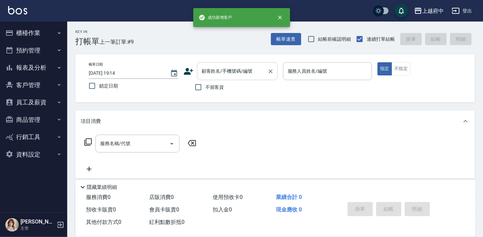
click at [220, 71] on div "顧客姓名/手機號碼/編號 顧客姓名/手機號碼/編號" at bounding box center [237, 71] width 81 height 18
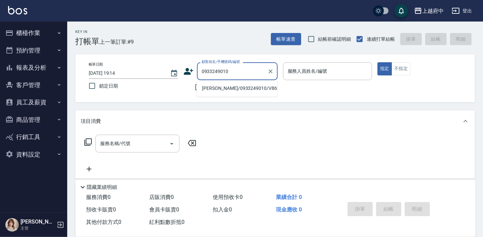
click at [235, 87] on li "林敬恆/0933249010/V86997" at bounding box center [237, 88] width 81 height 11
type input "林敬恆/0933249010/V86997"
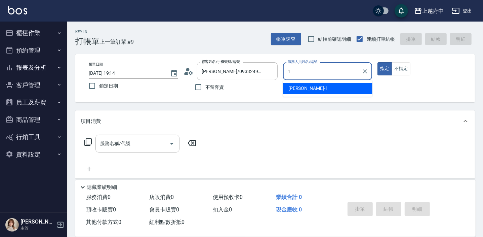
type input "1"
type button "true"
type input "Annie -1"
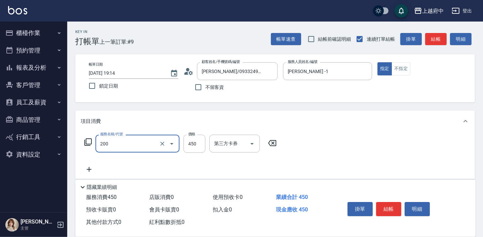
type input "有機洗髮(200)"
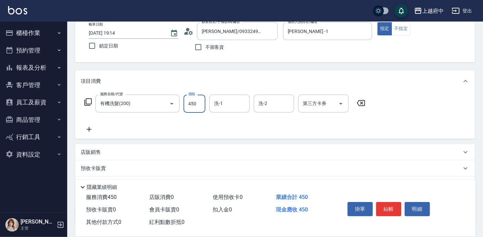
scroll to position [61, 0]
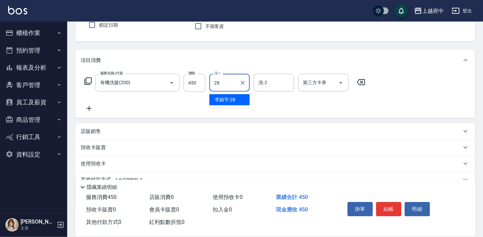
type input "李鎮宇-28"
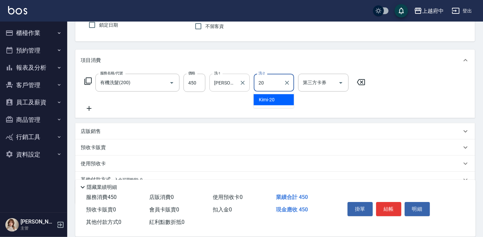
type input "Kimi-20"
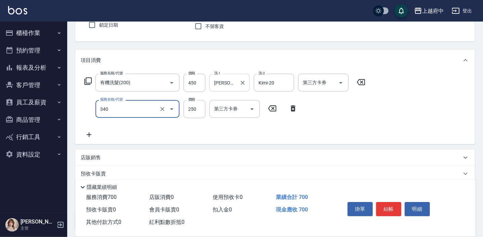
type input "剪髮(340)"
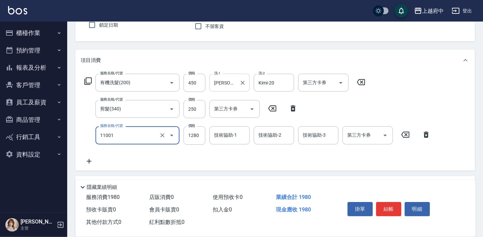
type input "燙髮S(11001)"
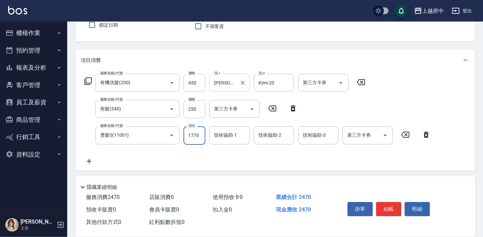
type input "1770"
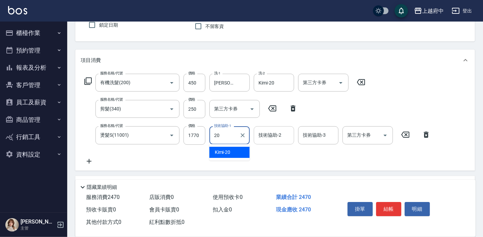
type input "Kimi-20"
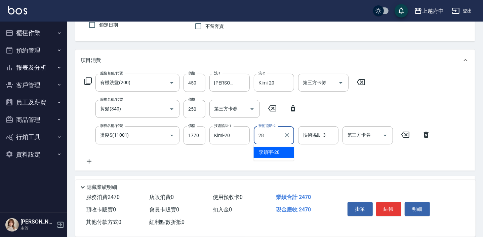
type input "李鎮宇-28"
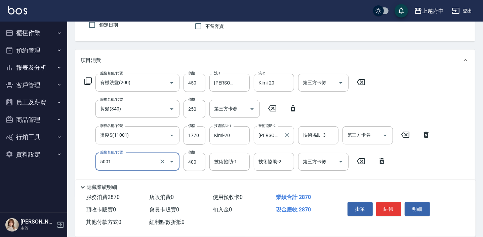
type input "側邊壓貼(5001)"
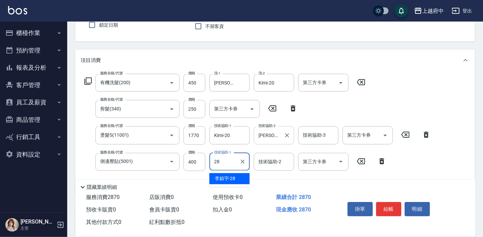
type input "李鎮宇-28"
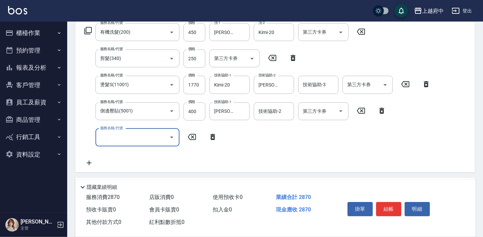
scroll to position [122, 0]
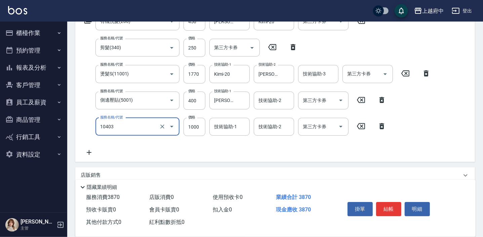
type input "晶漾深層護髮(10403)"
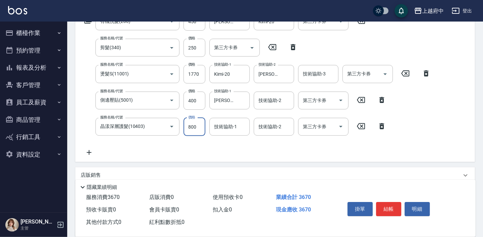
type input "800"
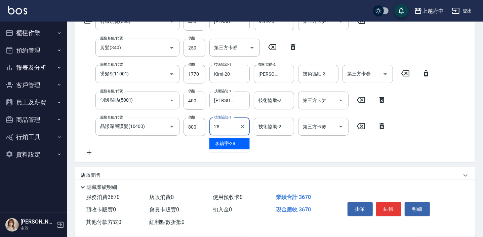
type input "李鎮宇-28"
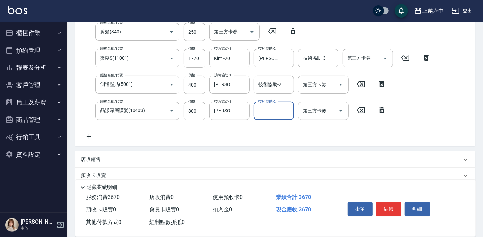
scroll to position [153, 0]
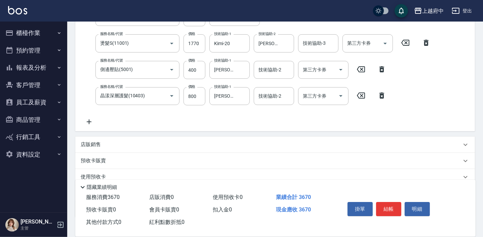
click at [88, 144] on p "店販銷售" at bounding box center [91, 144] width 20 height 7
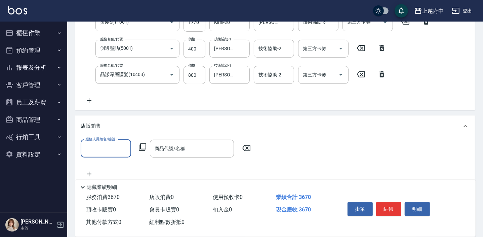
scroll to position [183, 0]
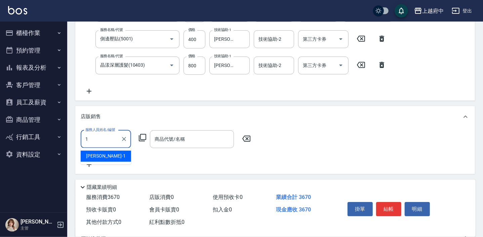
type input "Annie -1"
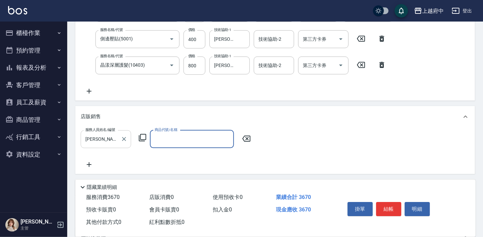
type input "ㄔ"
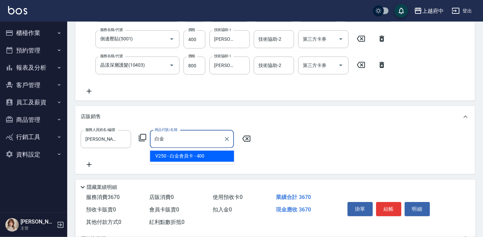
click at [176, 156] on span "V250 - 白金會員卡 - 400" at bounding box center [192, 156] width 84 height 11
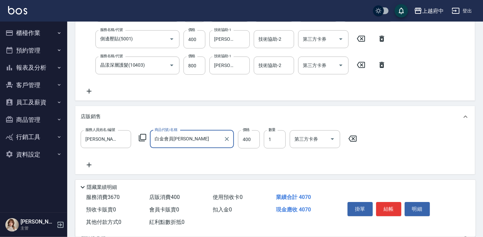
type input "白金會員卡"
click at [279, 166] on div "服務人員姓名/編號 Annie -1 服務人員姓名/編號 商品代號/名稱 白金會員卡 商品代號/名稱 價格 400 價格 數量 1 數量 第三方卡券 第三方卡券" at bounding box center [275, 149] width 389 height 39
click at [388, 208] on button "結帳" at bounding box center [388, 209] width 25 height 14
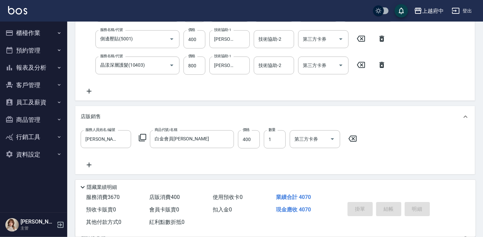
type input "2025/09/18 19:16"
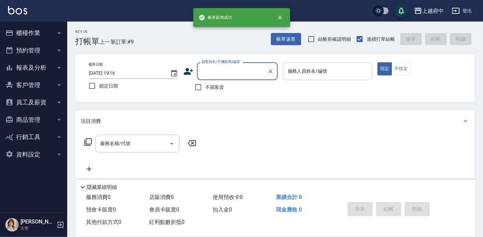
scroll to position [0, 0]
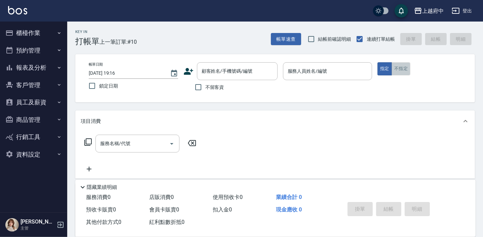
click at [403, 66] on button "不指定" at bounding box center [401, 68] width 19 height 13
click at [224, 75] on input "顧客姓名/手機號碼/編號" at bounding box center [232, 71] width 65 height 12
click at [181, 92] on div "帳單日期 2025/09/18 19:16 鎖定日期 顧客姓名/手機號碼/編號 顧客姓名/手機號碼/編號 不留客資 服務人員姓名/編號 服務人員姓名/編號 指…" at bounding box center [275, 78] width 384 height 32
click at [195, 87] on input "不留客資" at bounding box center [198, 87] width 14 height 14
checkbox input "true"
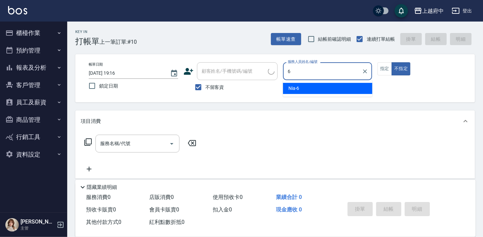
type input "Nia-6"
type button "false"
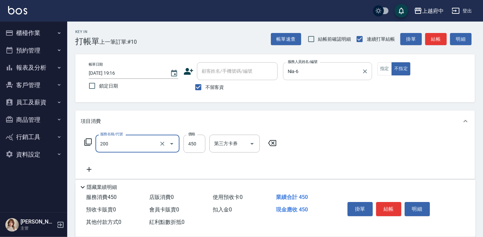
type input "有機洗髮(200)"
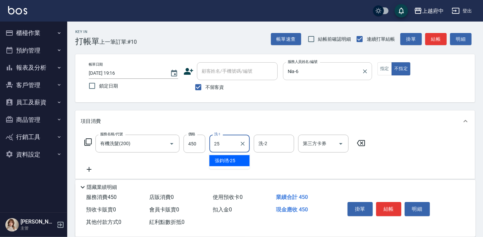
type input "張鈞琇-25"
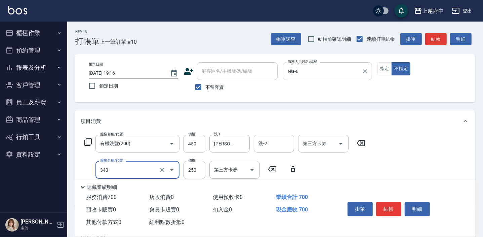
type input "剪髮(340)"
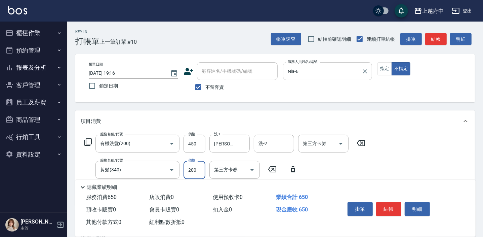
type input "200"
click at [345, 166] on div "服務名稱/代號 有機洗髮(200) 服務名稱/代號 價格 450 價格 洗-1 張鈞琇-25 洗-1 洗-2 洗-2 第三方卡券 第三方卡券 服務名稱/代號 …" at bounding box center [225, 167] width 289 height 65
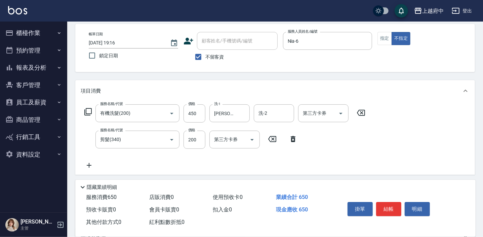
scroll to position [61, 0]
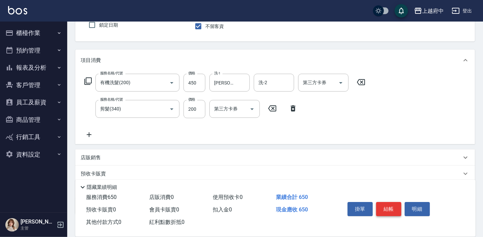
click at [391, 211] on button "結帳" at bounding box center [388, 209] width 25 height 14
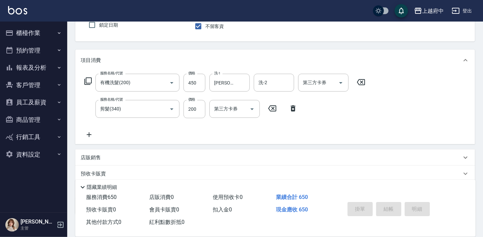
type input "2025/09/18 19:35"
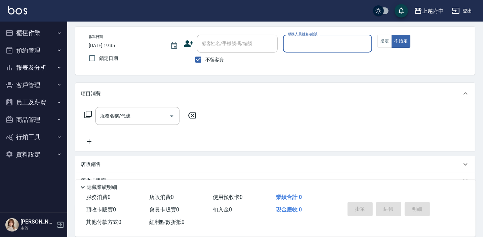
scroll to position [0, 0]
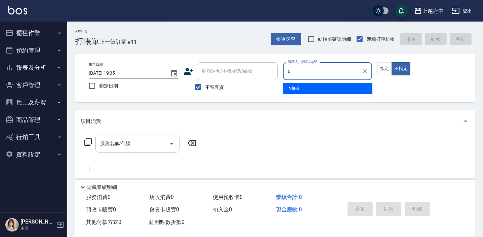
type input "Nia-6"
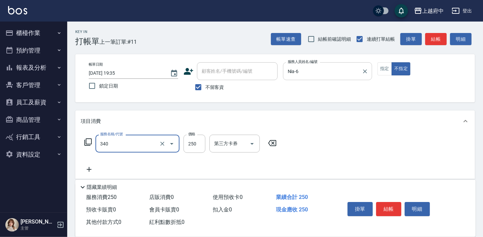
type input "剪髮(340)"
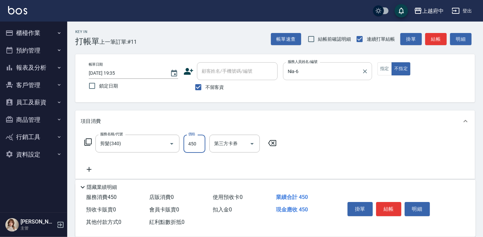
type input "450"
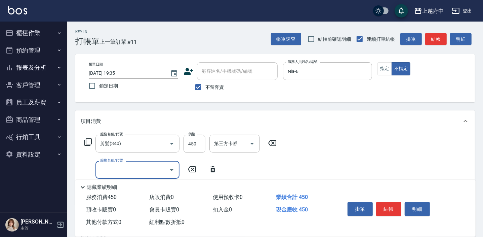
click at [211, 170] on icon at bounding box center [213, 169] width 17 height 8
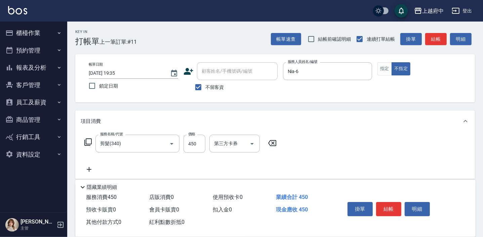
scroll to position [30, 0]
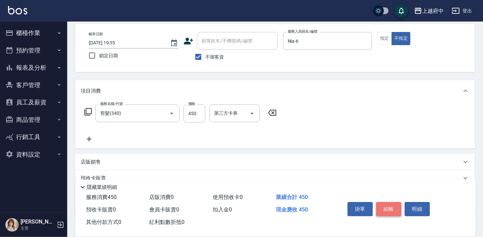
click at [383, 204] on button "結帳" at bounding box center [388, 209] width 25 height 14
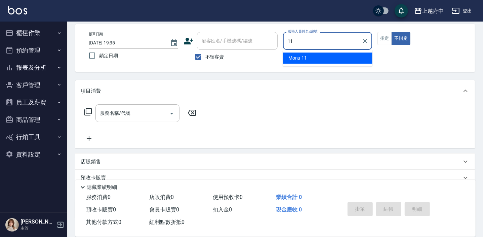
type input "Mona-11"
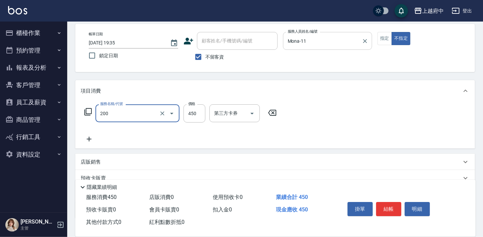
type input "有機洗髮(200)"
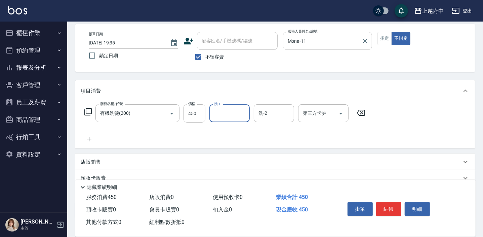
type input "5"
type input "Kimi-20"
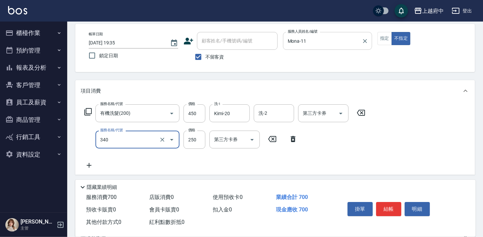
type input "剪髮(340)"
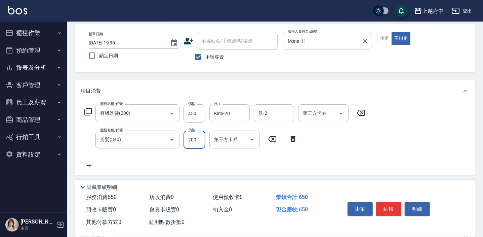
type input "200"
click at [349, 154] on div "服務名稱/代號 有機洗髮(200) 服務名稱/代號 價格 450 價格 洗-1 Kimi-20 洗-1 洗-2 洗-2 第三方卡券 第三方卡券 服務名稱/代號…" at bounding box center [225, 136] width 289 height 65
click at [383, 205] on button "結帳" at bounding box center [388, 209] width 25 height 14
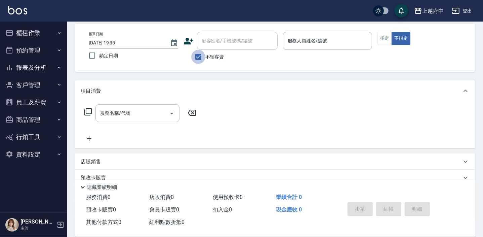
drag, startPoint x: 198, startPoint y: 57, endPoint x: 203, endPoint y: 55, distance: 4.7
click at [198, 56] on input "不留客資" at bounding box center [198, 57] width 14 height 14
checkbox input "false"
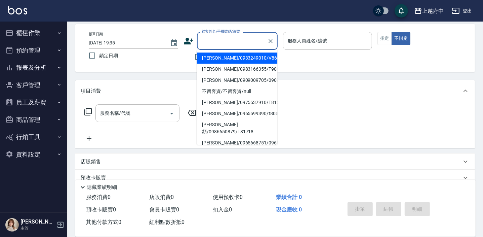
click at [216, 41] on div "顧客姓名/手機號碼/編號 顧客姓名/手機號碼/編號" at bounding box center [237, 41] width 81 height 18
type input "ㄒ"
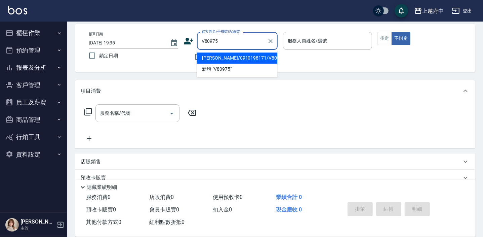
click at [251, 58] on li "[PERSON_NAME]/0910198171/V80975" at bounding box center [237, 57] width 81 height 11
type input "[PERSON_NAME]/0910198171/V80975"
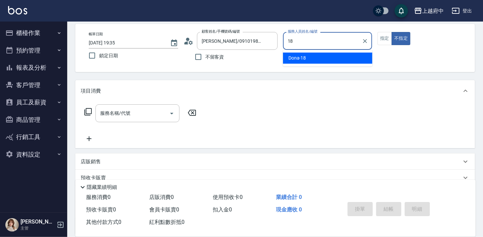
type input "Dona-18"
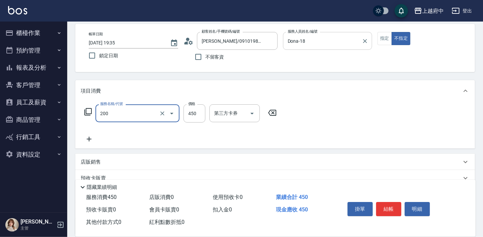
type input "有機洗髮(200)"
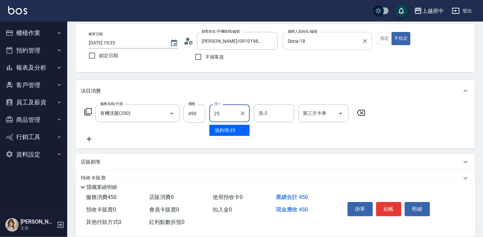
type input "張鈞琇-25"
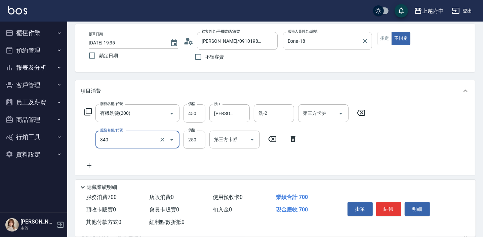
type input "剪髮(340)"
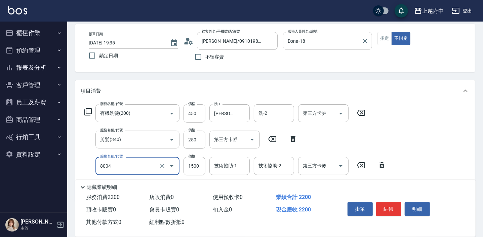
type input "毛囊淨化理療(8004)"
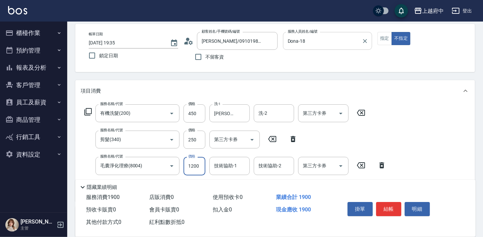
type input "1200"
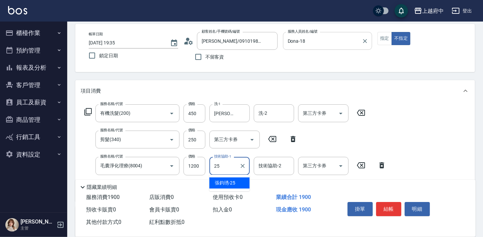
type input "張鈞琇-25"
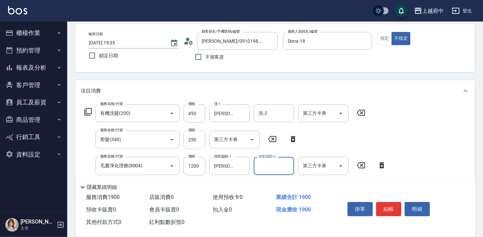
click at [197, 139] on input "250" at bounding box center [195, 140] width 22 height 18
type input "200"
click at [416, 167] on div "服務名稱/代號 有機洗髮(200) 服務名稱/代號 價格 450 價格 洗-1 張鈞琇-25 洗-1 洗-2 洗-2 第三方卡券 第三方卡券 服務名稱/代號 …" at bounding box center [275, 151] width 400 height 99
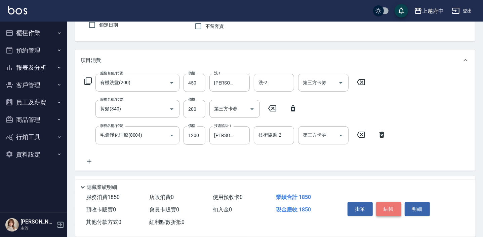
click at [392, 211] on button "結帳" at bounding box center [388, 209] width 25 height 14
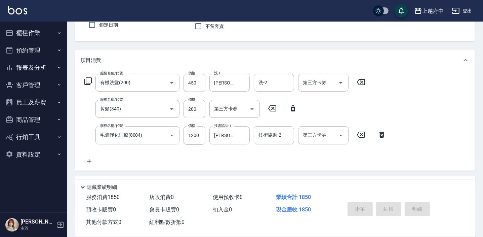
type input "2025/09/18 19:36"
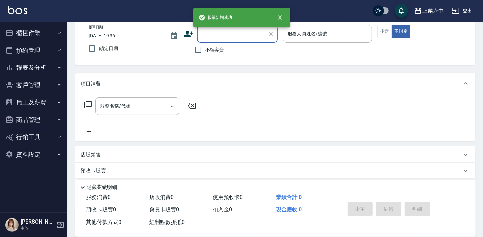
scroll to position [0, 0]
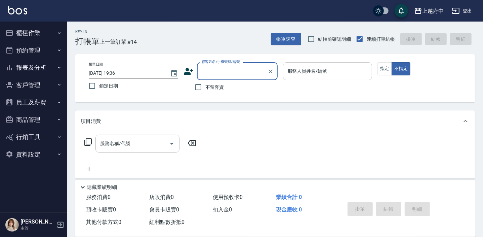
click at [300, 74] on input "服務人員姓名/編號" at bounding box center [327, 71] width 83 height 12
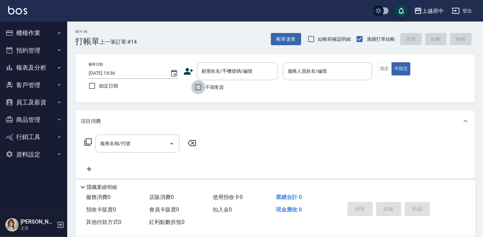
click at [202, 89] on input "不留客資" at bounding box center [198, 87] width 14 height 14
checkbox input "true"
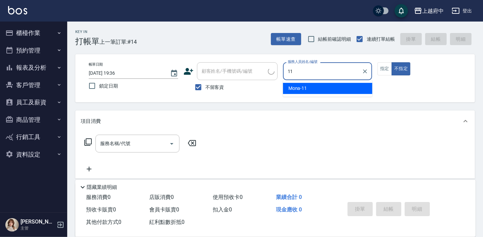
type input "Mona-11"
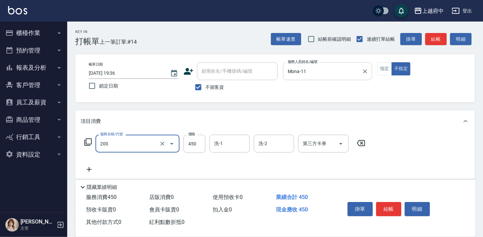
type input "有機洗髮(200)"
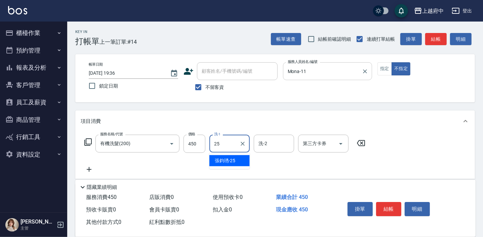
type input "張鈞琇-25"
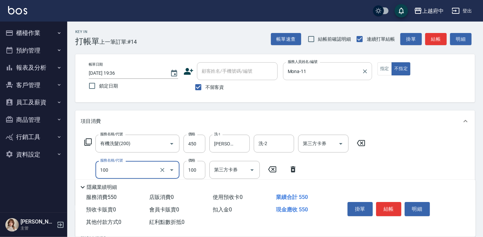
type input "造型/修劉海(100)"
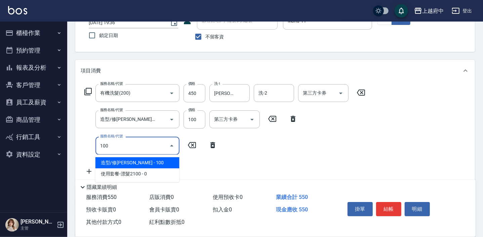
scroll to position [61, 0]
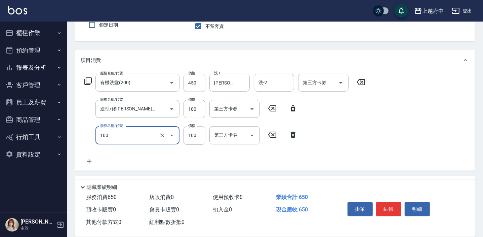
type input "造型/修劉海(100)"
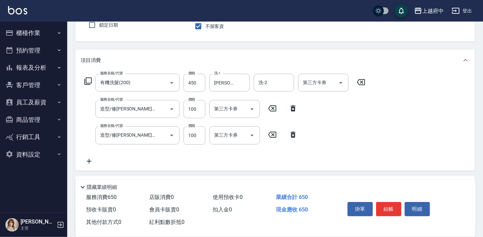
click at [329, 138] on div "服務名稱/代號 有機洗髮(200) 服務名稱/代號 價格 450 價格 洗-1 張鈞琇-25 洗-1 洗-2 洗-2 第三方卡券 第三方卡券 服務名稱/代號 …" at bounding box center [225, 119] width 289 height 91
click at [393, 209] on button "結帳" at bounding box center [388, 209] width 25 height 14
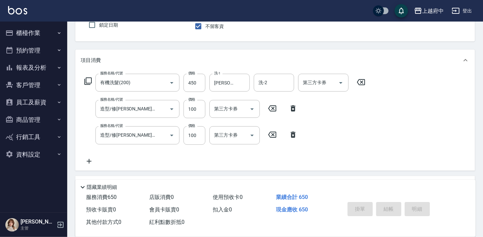
type input "2025/09/18 19:37"
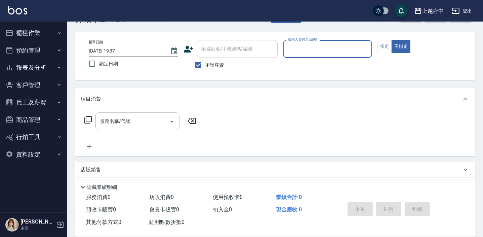
scroll to position [0, 0]
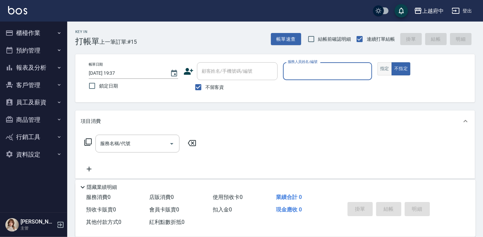
click at [385, 67] on button "指定" at bounding box center [385, 68] width 14 height 13
click at [196, 85] on input "不留客資" at bounding box center [198, 87] width 14 height 14
checkbox input "false"
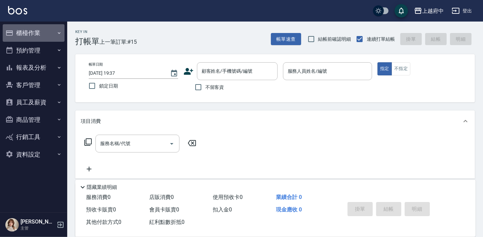
click at [35, 32] on button "櫃檯作業" at bounding box center [34, 32] width 62 height 17
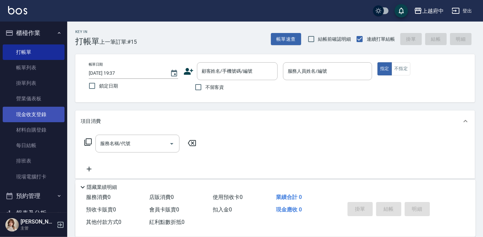
click at [33, 113] on link "現金收支登錄" at bounding box center [34, 114] width 62 height 15
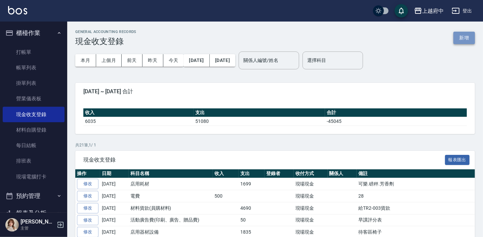
click at [470, 33] on button "新增" at bounding box center [465, 38] width 22 height 12
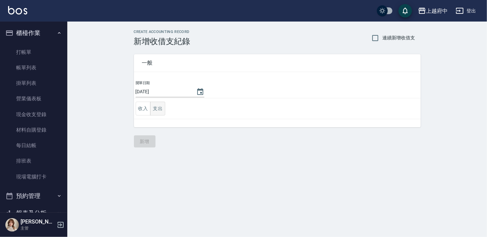
click at [154, 109] on button "支出" at bounding box center [157, 109] width 15 height 14
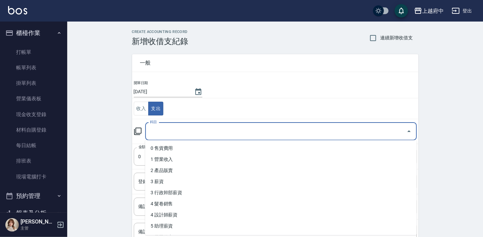
click at [194, 130] on input "科目" at bounding box center [276, 131] width 256 height 12
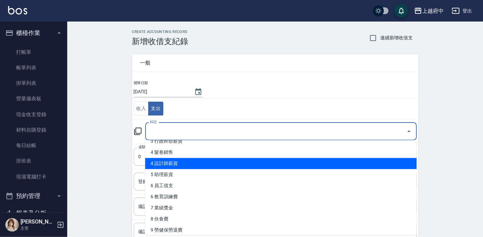
scroll to position [61, 0]
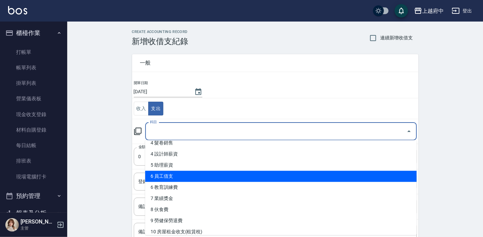
click at [170, 175] on li "6 員工借支" at bounding box center [281, 176] width 272 height 11
type input "6 員工借支"
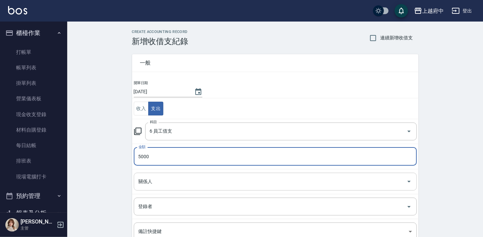
type input "5000"
click at [148, 184] on input "關係人" at bounding box center [270, 182] width 267 height 12
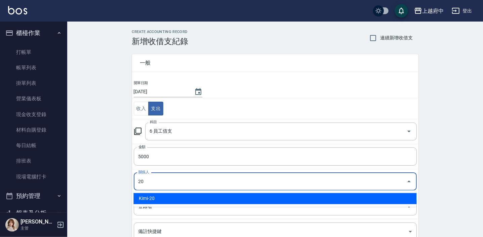
click at [151, 196] on li "Kimi-20" at bounding box center [275, 198] width 283 height 11
type input "Kimi-20"
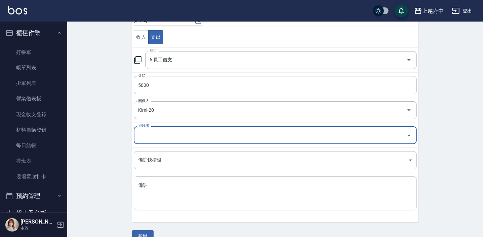
scroll to position [84, 0]
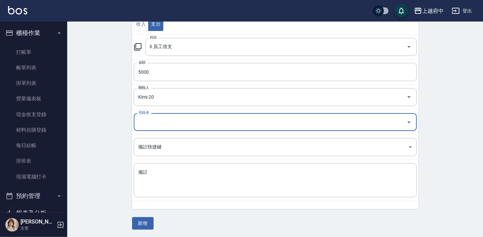
click at [101, 167] on div "CREATE ACCOUNTING RECORD 新增收借支紀錄 連續新增收借支 一般 開單日期 2025/09/18 收入 支出 科目 6 員工借支 科目 …" at bounding box center [275, 87] width 416 height 300
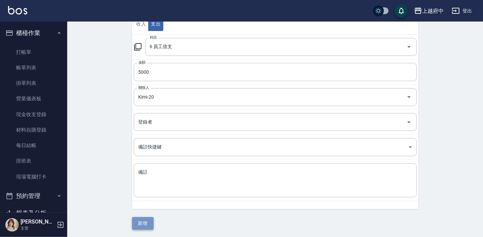
click at [146, 223] on button "新增" at bounding box center [143, 223] width 22 height 12
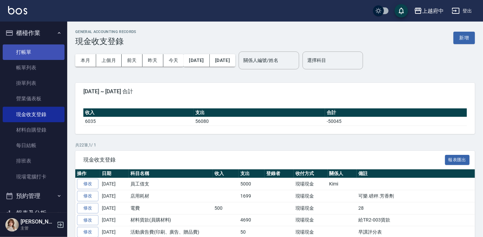
drag, startPoint x: 30, startPoint y: 53, endPoint x: 31, endPoint y: 57, distance: 3.8
click at [30, 53] on link "打帳單" at bounding box center [34, 51] width 62 height 15
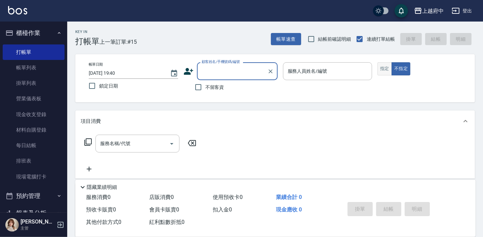
click at [387, 72] on button "指定" at bounding box center [385, 68] width 14 height 13
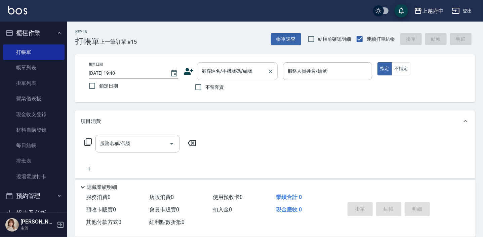
click at [216, 70] on input "顧客姓名/手機號碼/編號" at bounding box center [232, 71] width 65 height 12
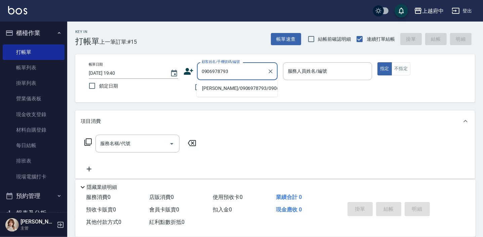
click at [220, 91] on li "[PERSON_NAME]/0906978793/0906978793" at bounding box center [237, 88] width 81 height 11
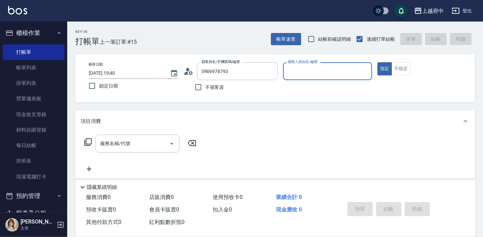
type input "[PERSON_NAME]/0906978793/0906978793"
type input "Nia-6"
click at [378, 62] on button "指定" at bounding box center [385, 68] width 14 height 13
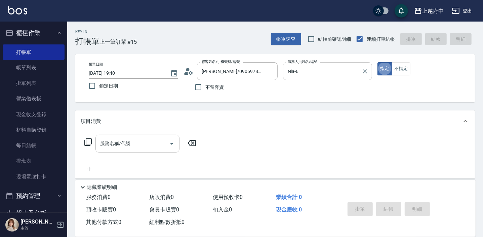
type button "true"
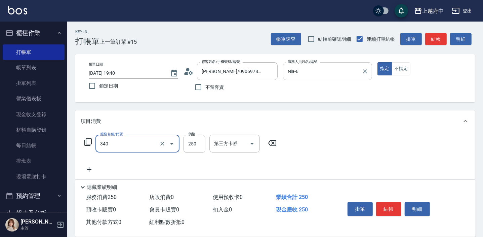
type input "剪髮(340)"
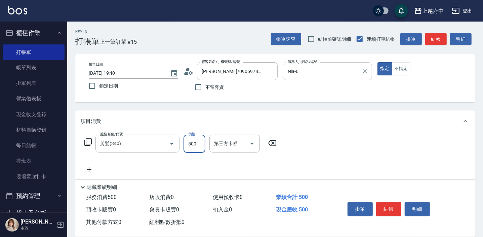
type input "500"
click at [345, 151] on div "服務名稱/代號 剪髮(340) 服務名稱/代號 價格 500 價格 第三方卡券 第三方卡券" at bounding box center [275, 155] width 400 height 47
click at [393, 207] on button "結帳" at bounding box center [388, 209] width 25 height 14
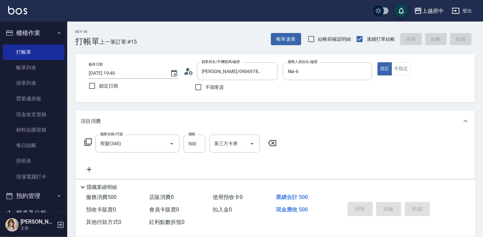
type input "2025/09/18 19:48"
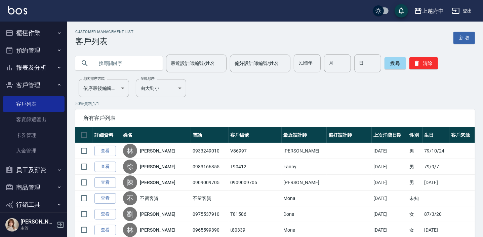
click at [128, 64] on input "text" at bounding box center [125, 63] width 63 height 18
type input "0906686571"
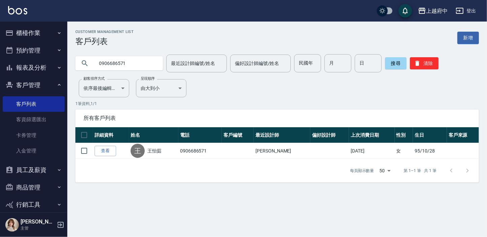
drag, startPoint x: 110, startPoint y: 152, endPoint x: 107, endPoint y: 154, distance: 3.9
click at [110, 152] on link "查看" at bounding box center [106, 151] width 22 height 10
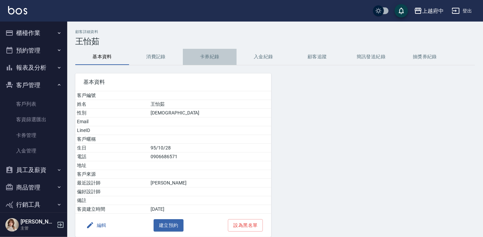
click at [205, 54] on button "卡券紀錄" at bounding box center [210, 57] width 54 height 16
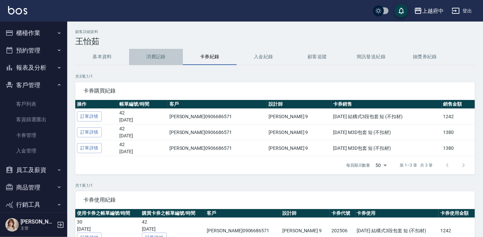
click at [165, 59] on button "消費記錄" at bounding box center [156, 57] width 54 height 16
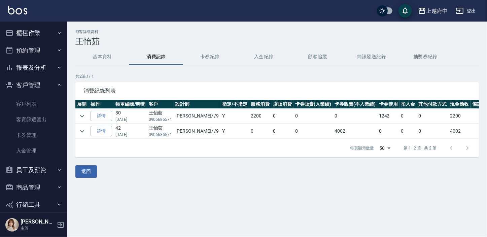
click at [196, 127] on td "[PERSON_NAME] / /9" at bounding box center [197, 131] width 47 height 15
click at [80, 132] on icon "expand row" at bounding box center [82, 131] width 8 height 8
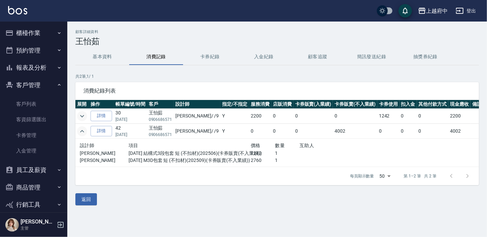
click at [84, 115] on icon "expand row" at bounding box center [82, 116] width 8 height 8
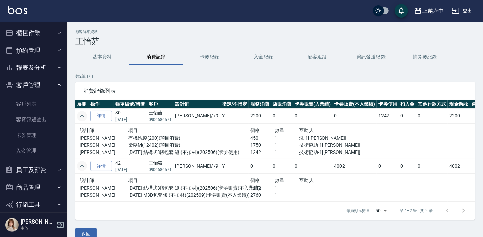
click at [200, 144] on p "染髮M(12402)(項目消費)" at bounding box center [190, 145] width 122 height 7
click at [24, 29] on button "櫃檯作業" at bounding box center [34, 32] width 62 height 17
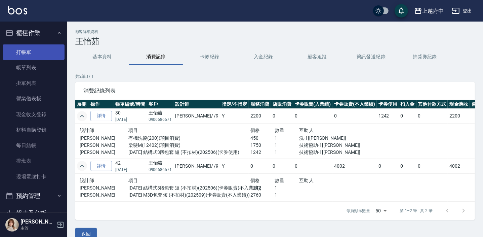
click at [32, 51] on link "打帳單" at bounding box center [34, 51] width 62 height 15
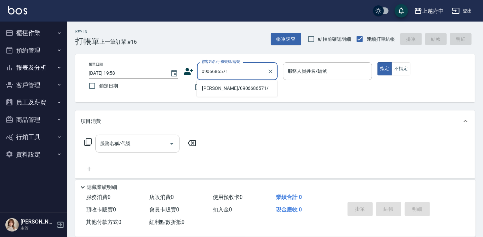
click at [234, 89] on li "[PERSON_NAME]/0906686571/" at bounding box center [237, 88] width 81 height 11
type input "[PERSON_NAME]/0906686571/"
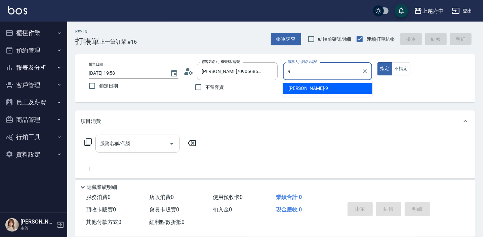
type input "[PERSON_NAME]-9"
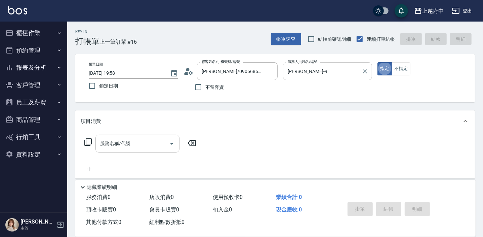
type button "true"
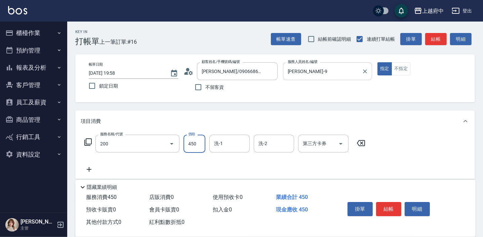
type input "有機洗髮(200)"
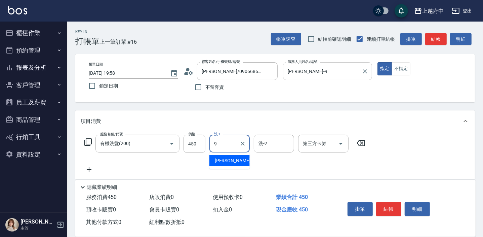
type input "[PERSON_NAME]-9"
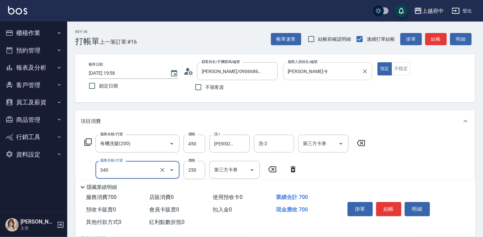
type input "剪髮(340)"
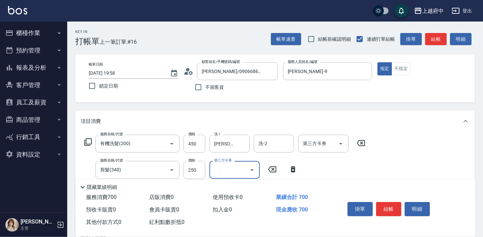
scroll to position [61, 0]
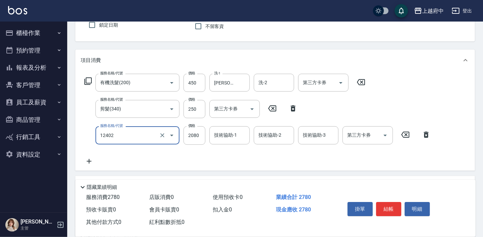
type input "染髮M(12402)"
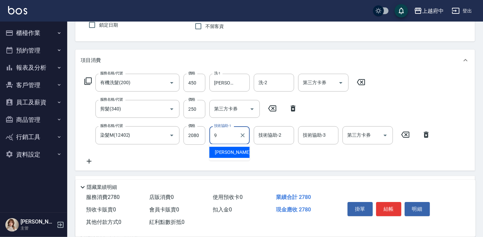
type input "[PERSON_NAME]-9"
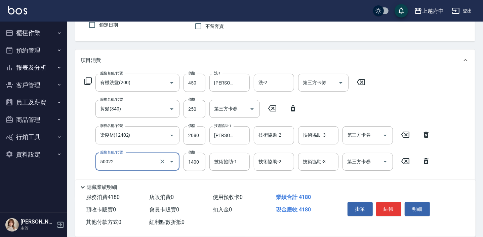
type input "漂髮 中(50022)"
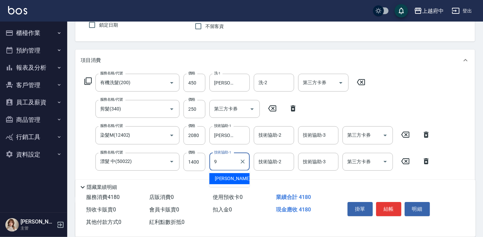
type input "[PERSON_NAME]-9"
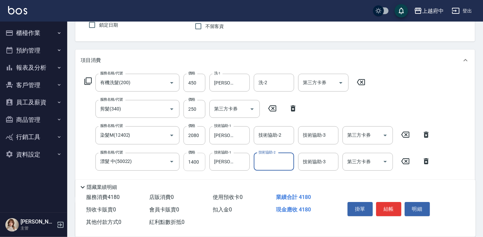
click at [198, 157] on input "1400" at bounding box center [195, 162] width 22 height 18
type input "2800"
click at [189, 137] on input "2080" at bounding box center [195, 135] width 22 height 18
type input "2000"
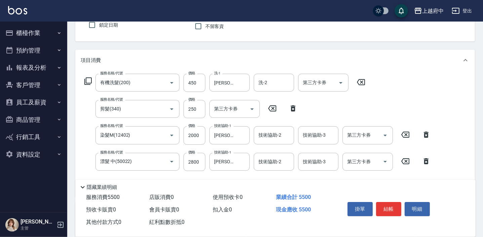
click at [245, 180] on div "隱藏業績明細" at bounding box center [275, 185] width 401 height 11
click at [391, 206] on button "結帳" at bounding box center [388, 209] width 25 height 14
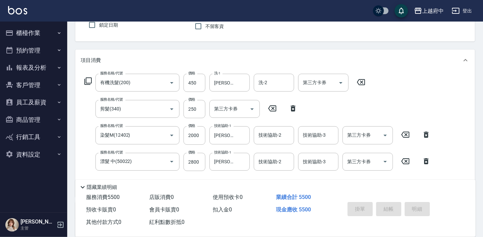
type input "[DATE] 19:59"
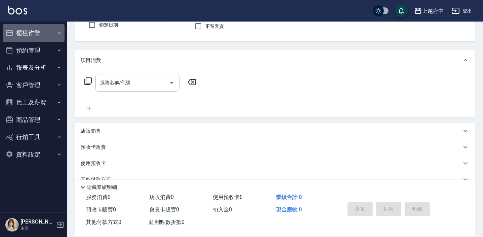
click at [28, 30] on button "櫃檯作業" at bounding box center [34, 32] width 62 height 17
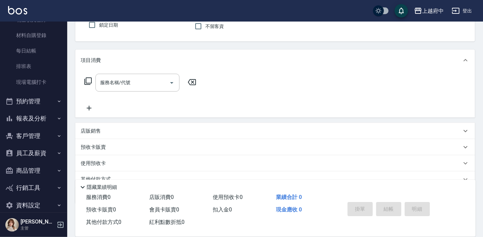
scroll to position [104, 0]
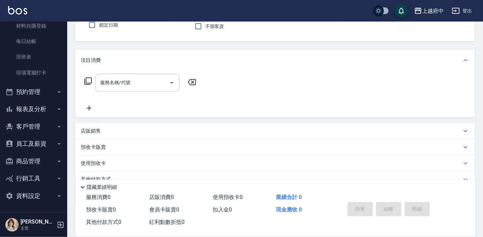
click at [30, 109] on button "報表及分析" at bounding box center [34, 108] width 62 height 17
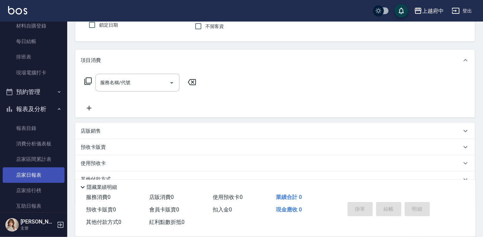
click at [30, 175] on link "店家日報表" at bounding box center [34, 174] width 62 height 15
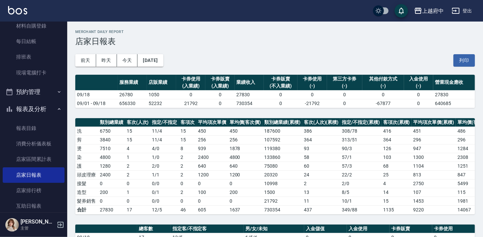
click at [131, 56] on button "今天" at bounding box center [127, 60] width 21 height 12
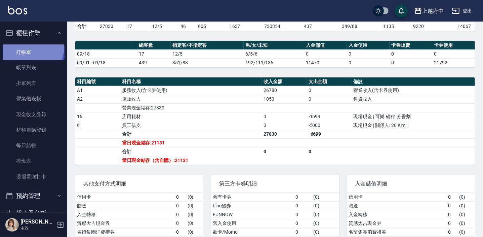
click at [31, 47] on link "打帳單" at bounding box center [34, 51] width 62 height 15
